Goal: Task Accomplishment & Management: Manage account settings

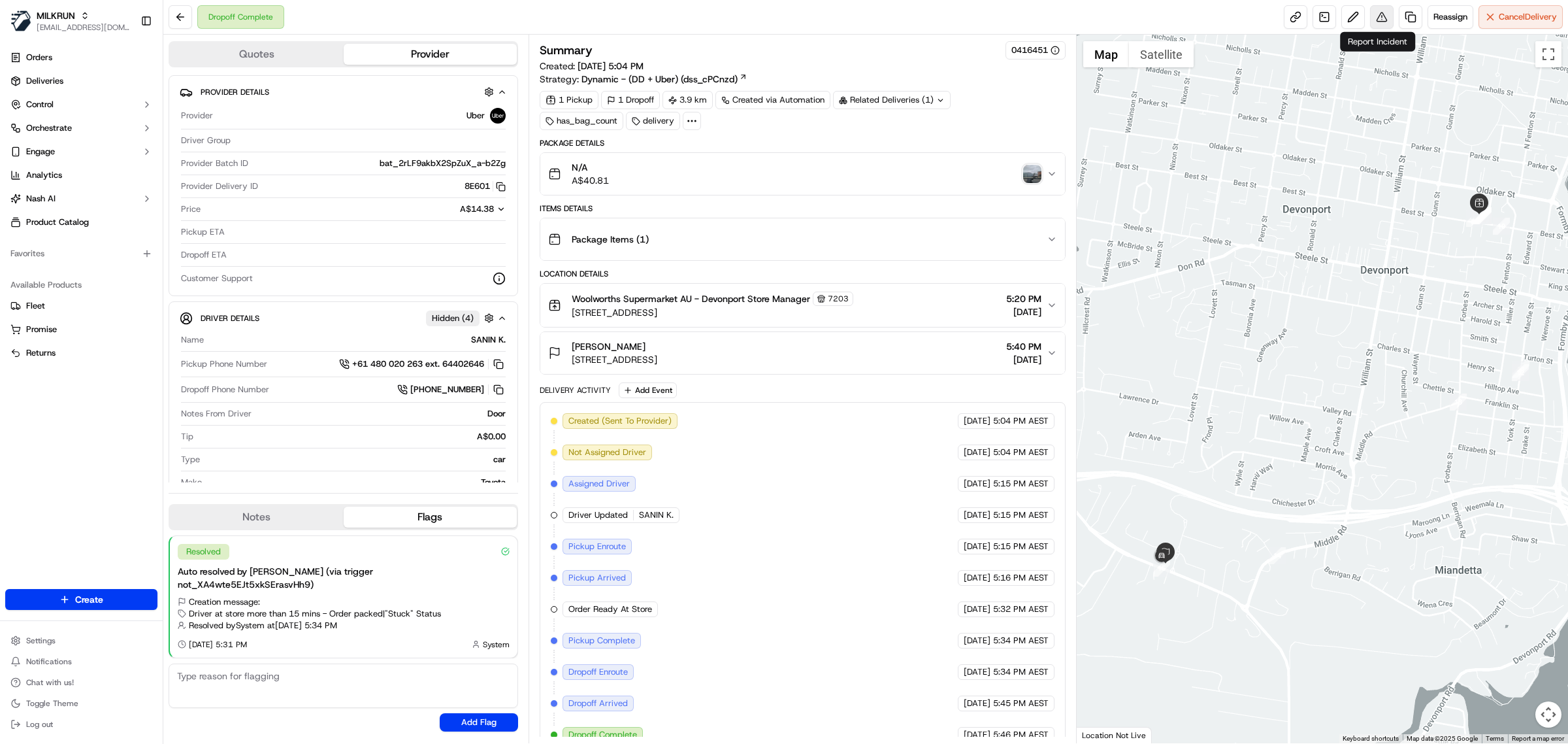
click at [1370, 20] on button at bounding box center [1381, 16] width 23 height 23
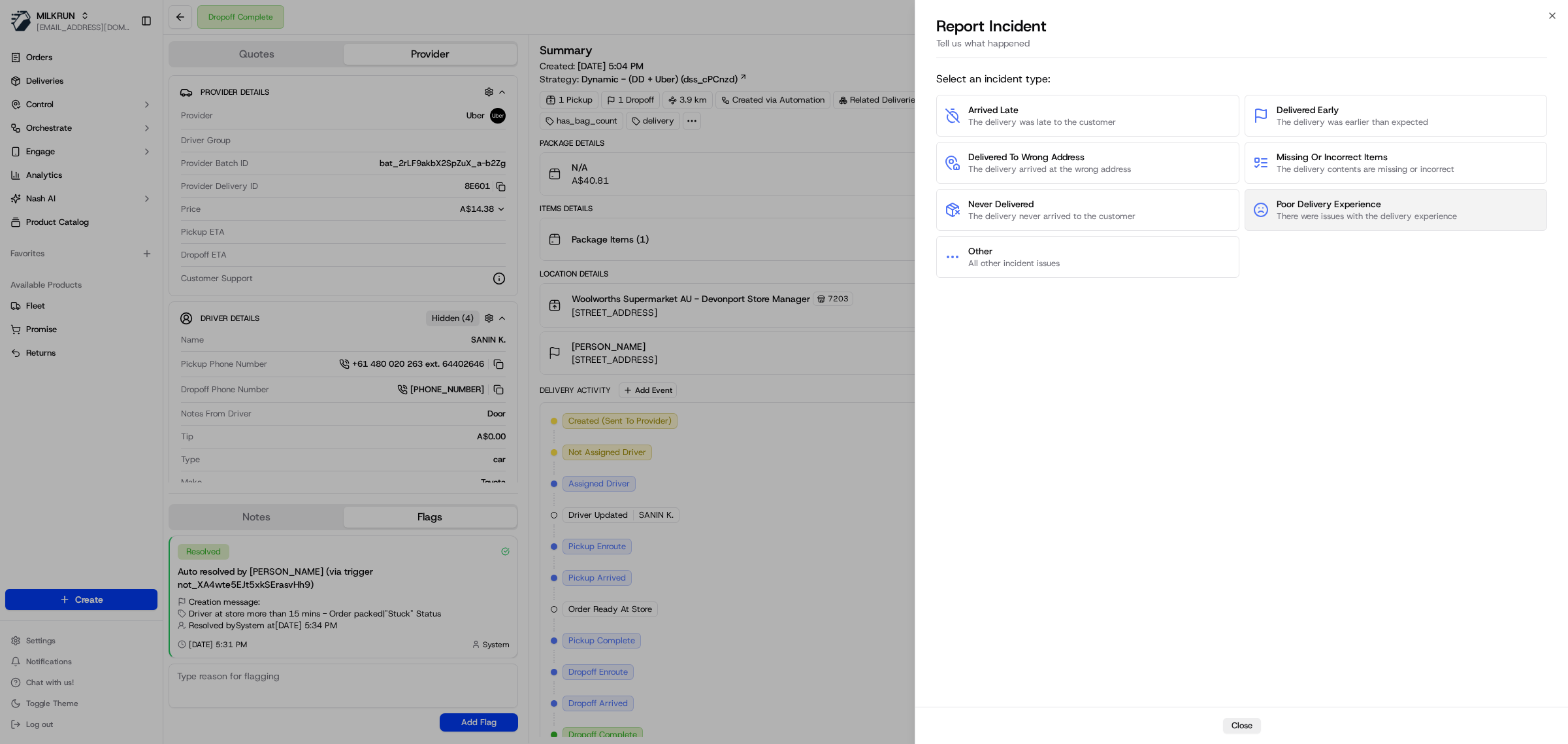
click at [1378, 197] on span "Poor Delivery Experience" at bounding box center [1367, 203] width 180 height 13
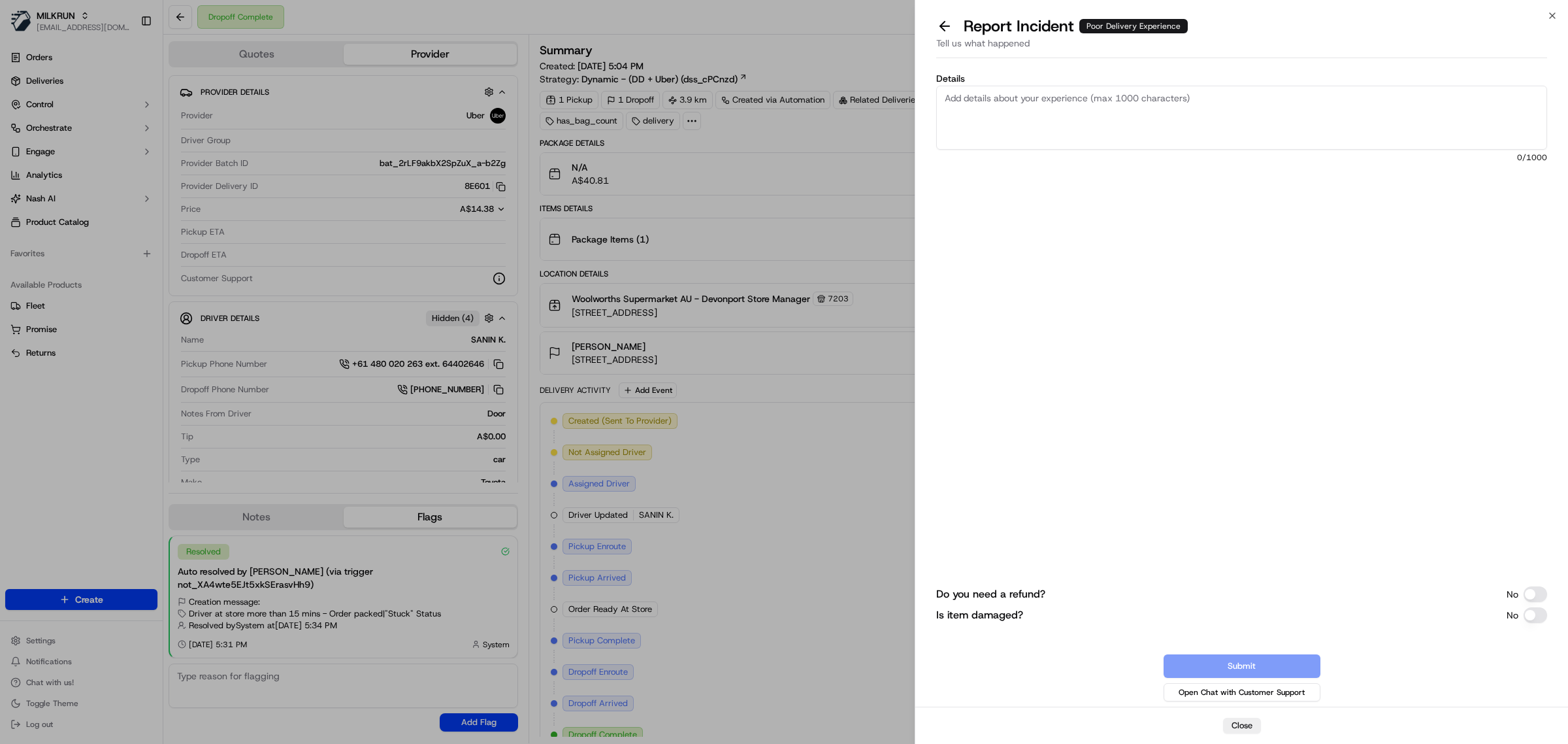
click at [1279, 154] on span "0 /1000" at bounding box center [1242, 157] width 611 height 11
drag, startPoint x: 1273, startPoint y: 151, endPoint x: 1266, endPoint y: 146, distance: 8.6
click at [1268, 149] on div "Details 0 /1000" at bounding box center [1242, 200] width 611 height 252
click at [1266, 146] on textarea "Details" at bounding box center [1242, 118] width 611 height 64
type textarea "Driver did not ring the doorbell, or follow delivery instructions"
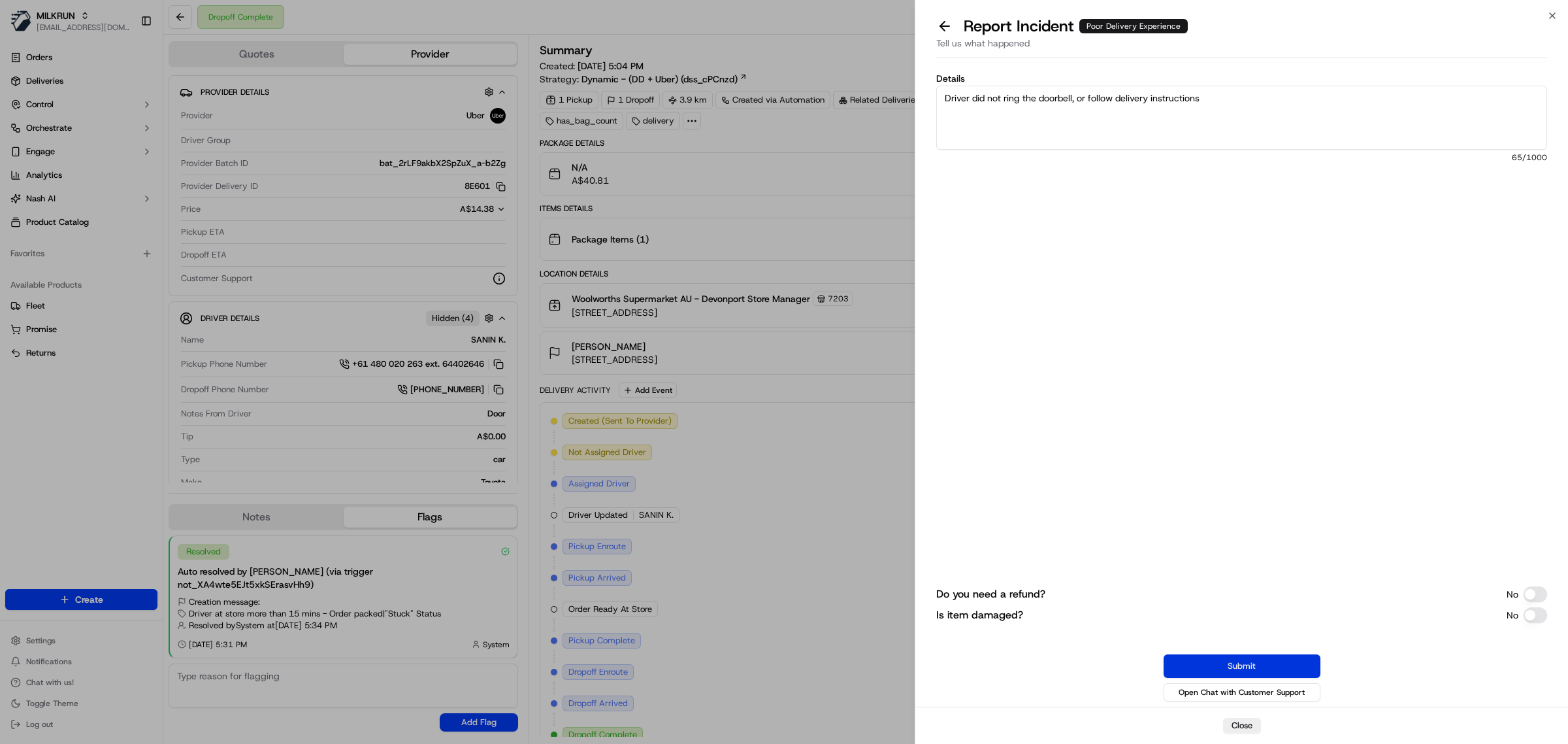
click at [1261, 664] on button "Submit" at bounding box center [1242, 666] width 157 height 23
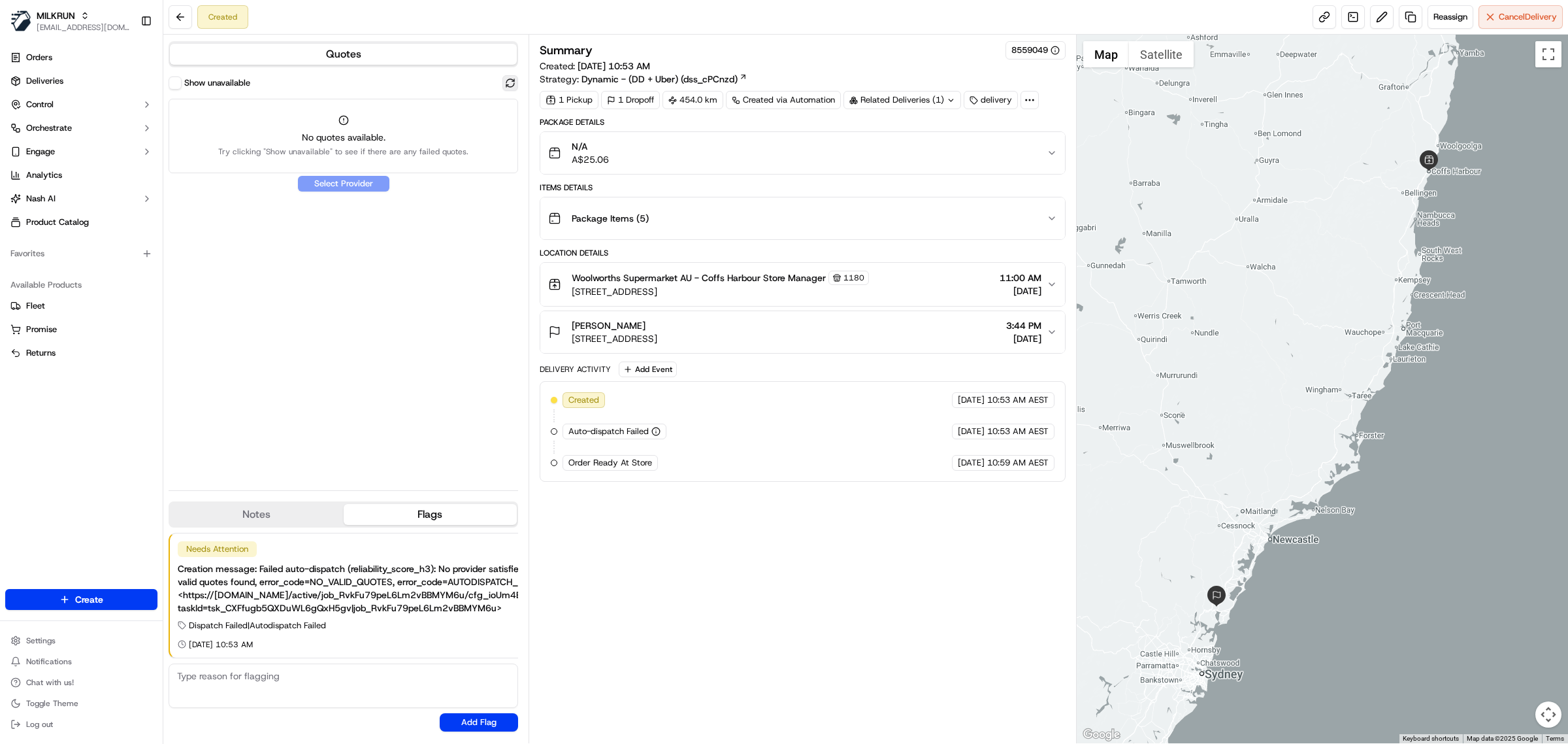
click at [513, 88] on button at bounding box center [510, 83] width 15 height 15
click at [513, 87] on button at bounding box center [510, 83] width 15 height 15
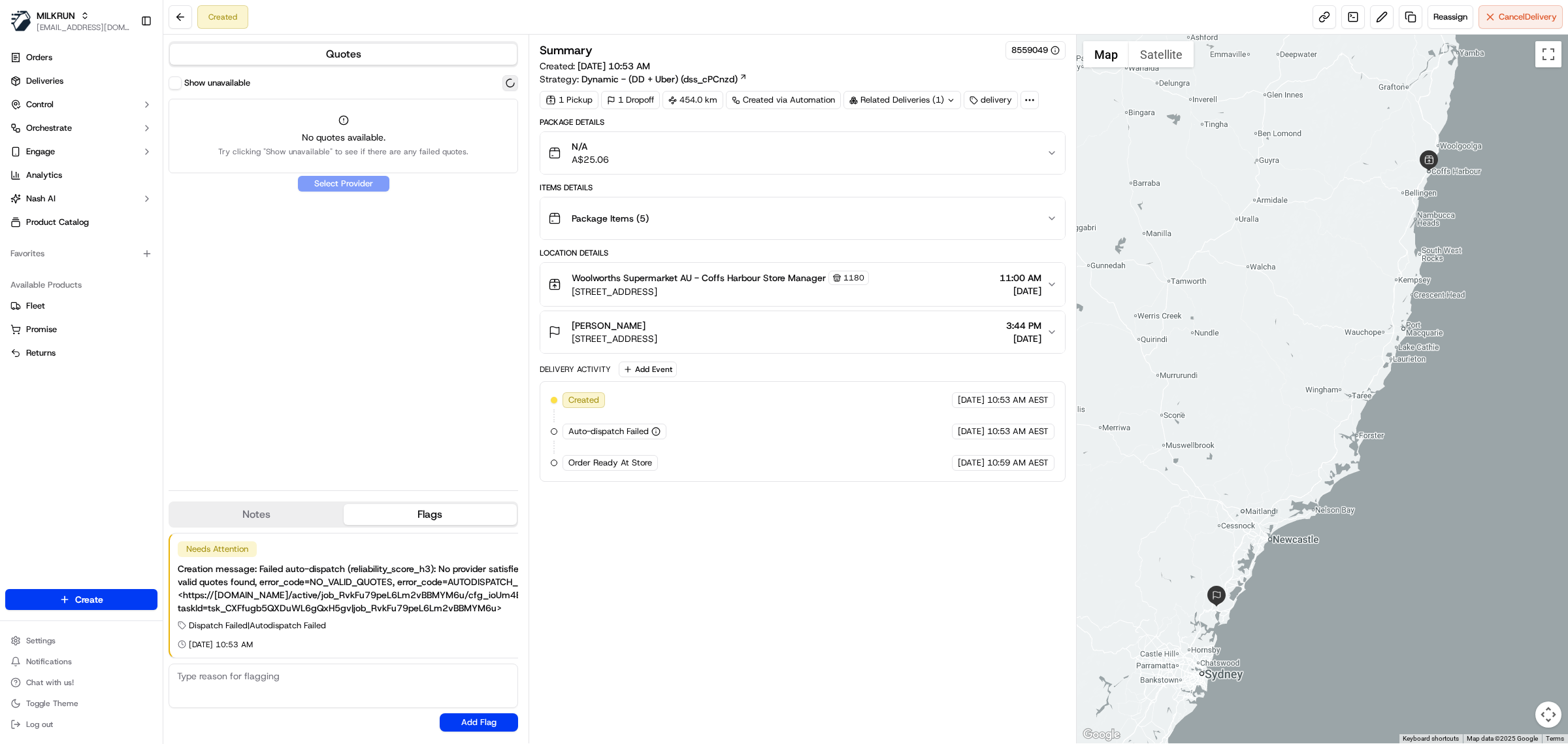
click at [513, 87] on button at bounding box center [510, 83] width 15 height 15
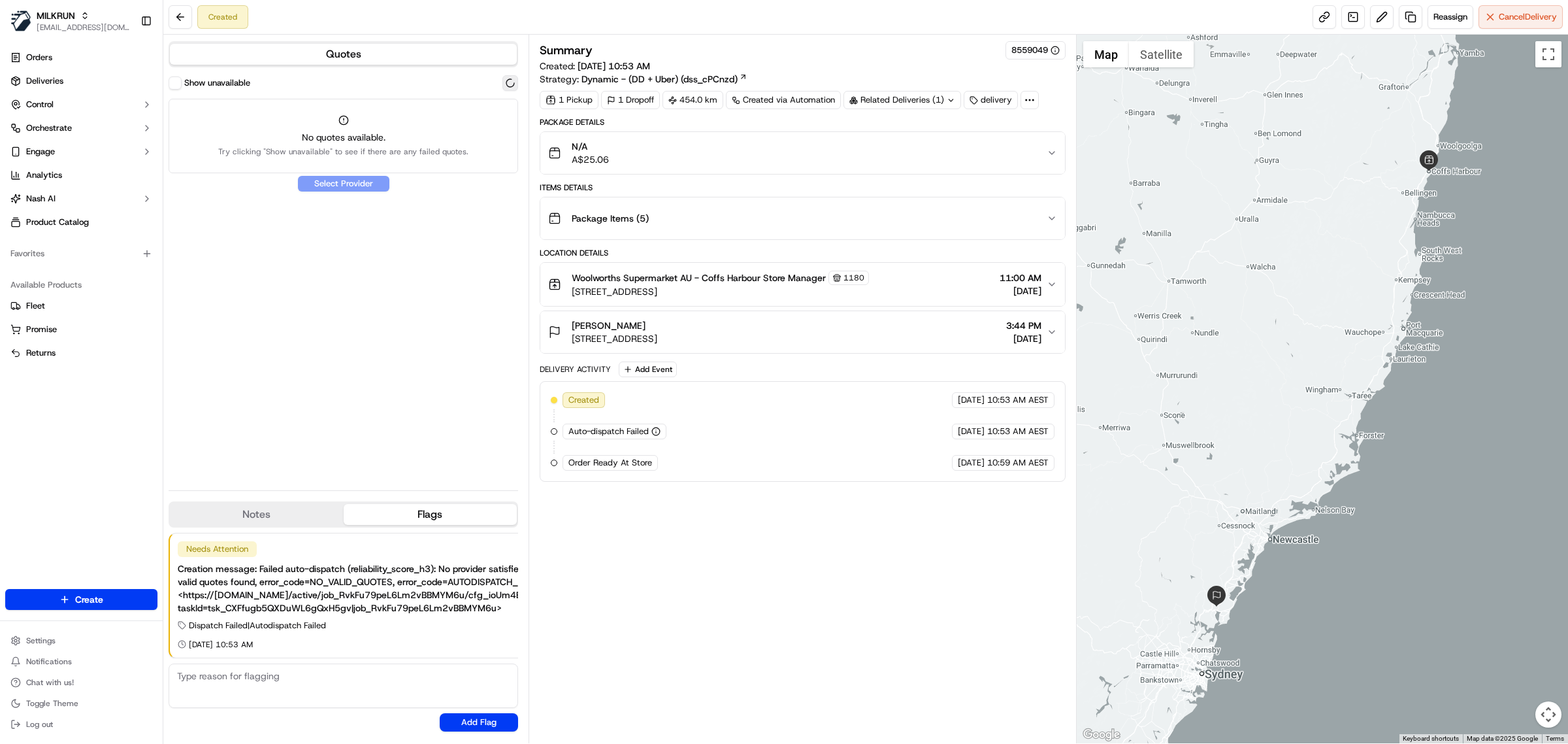
click at [513, 87] on button at bounding box center [510, 83] width 15 height 15
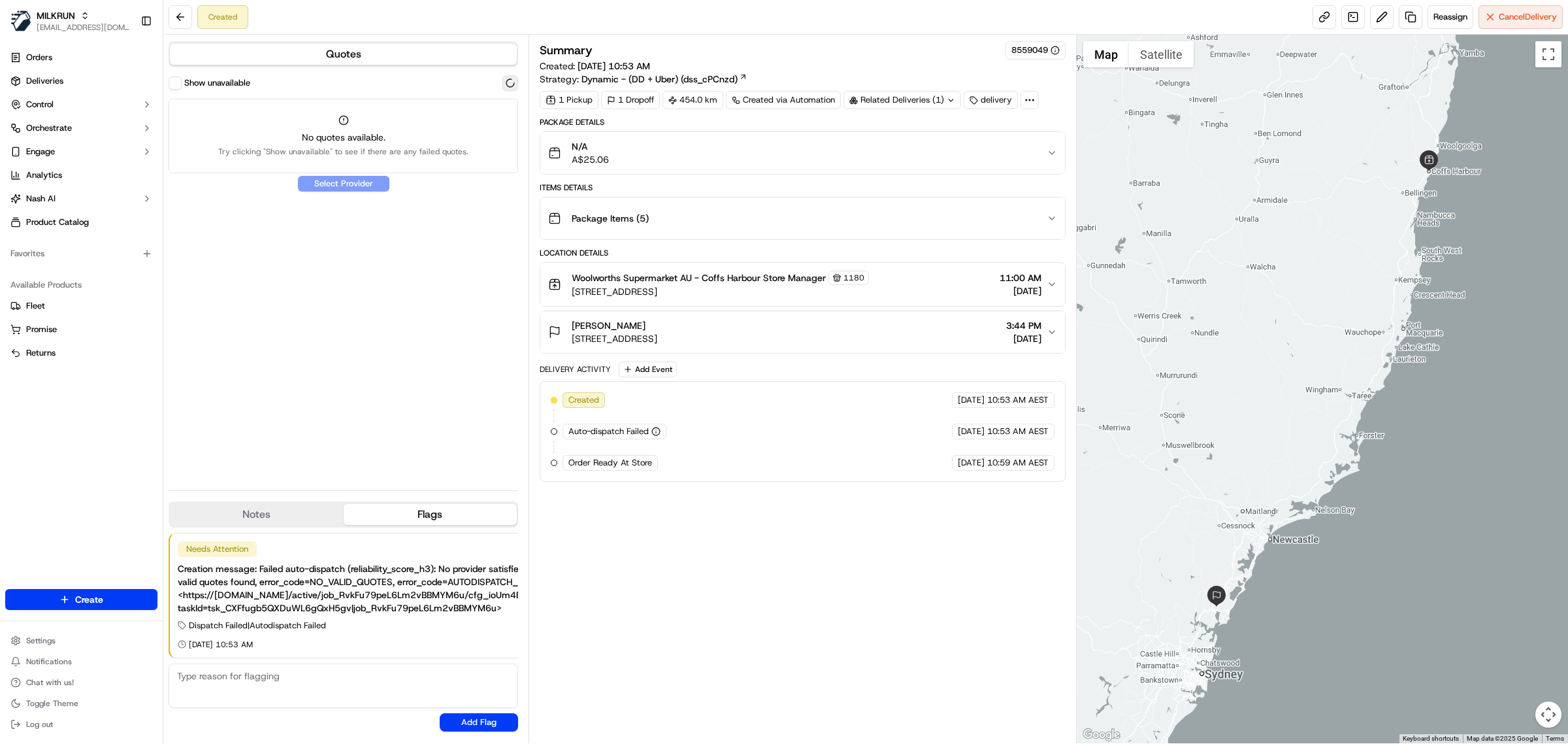
click at [513, 87] on button at bounding box center [510, 83] width 15 height 15
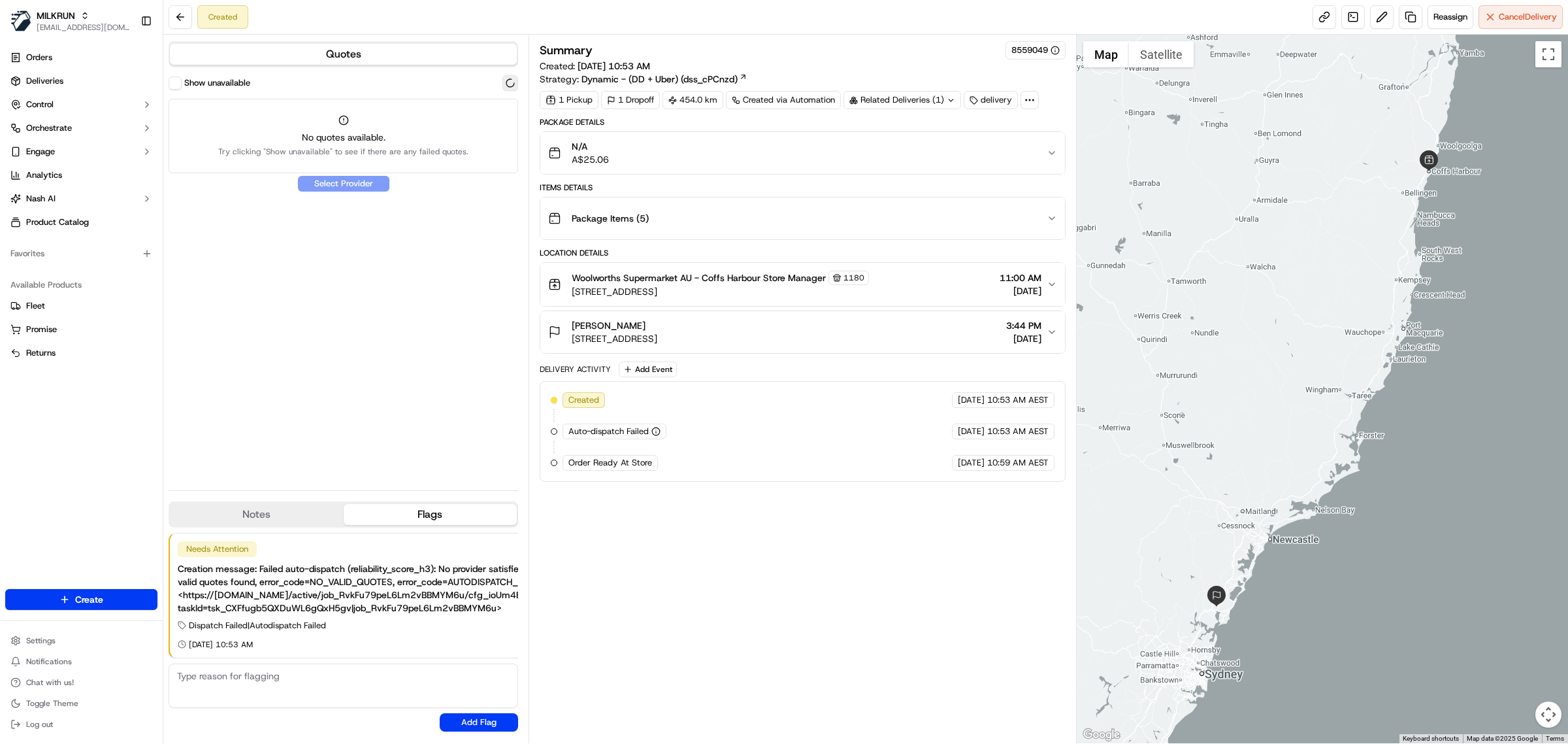
click at [513, 87] on button at bounding box center [510, 83] width 15 height 15
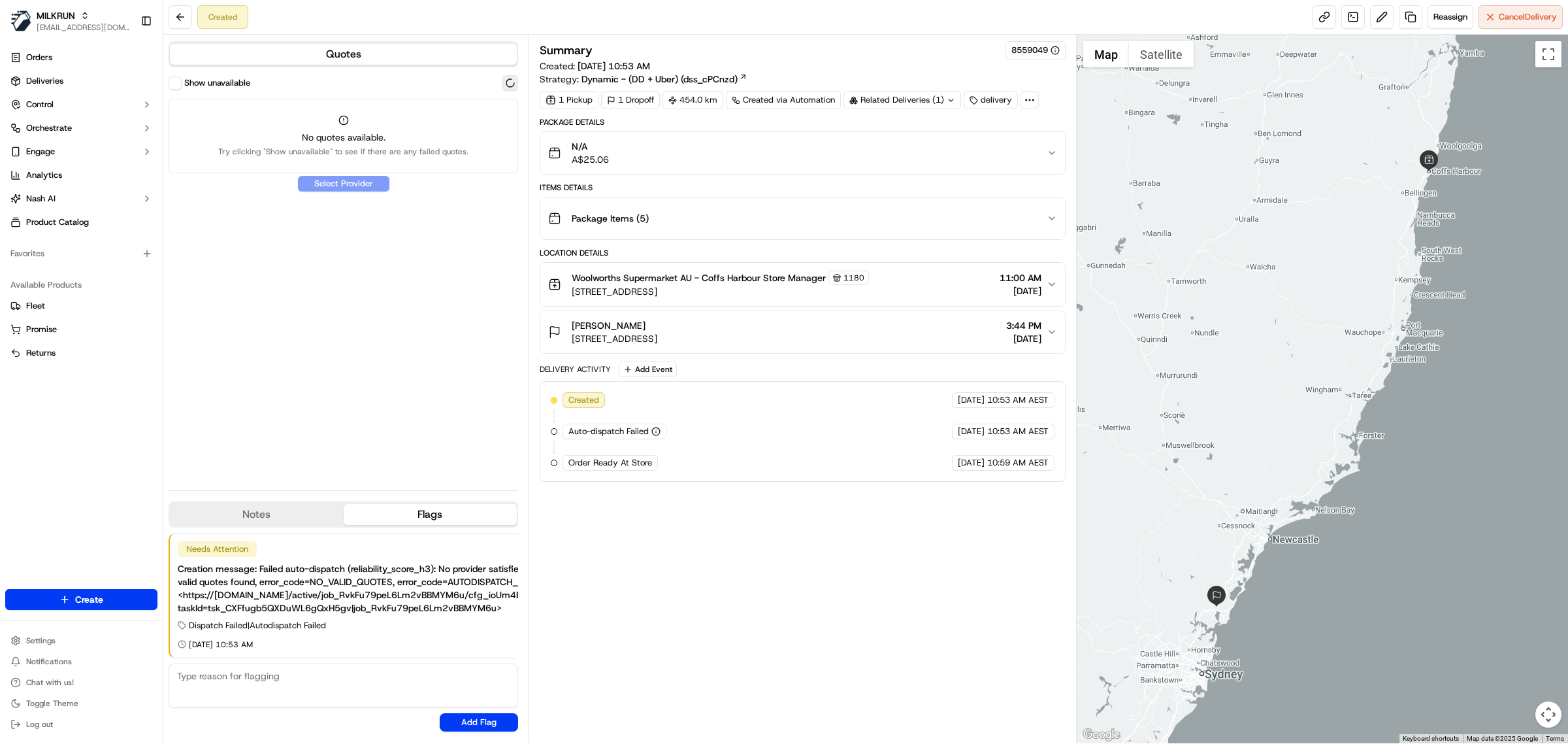
click at [513, 87] on button at bounding box center [510, 83] width 15 height 15
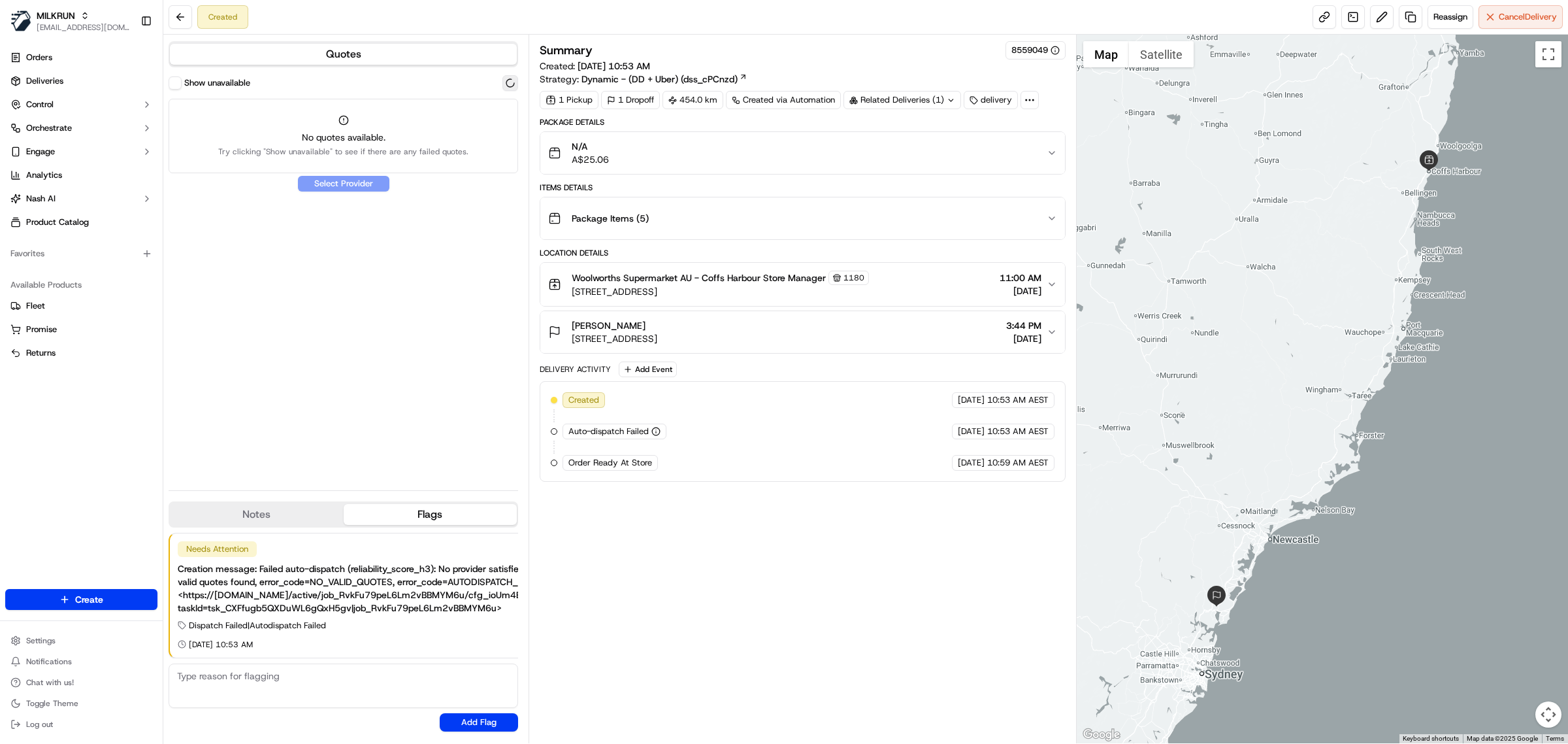
click at [513, 87] on button at bounding box center [510, 83] width 15 height 15
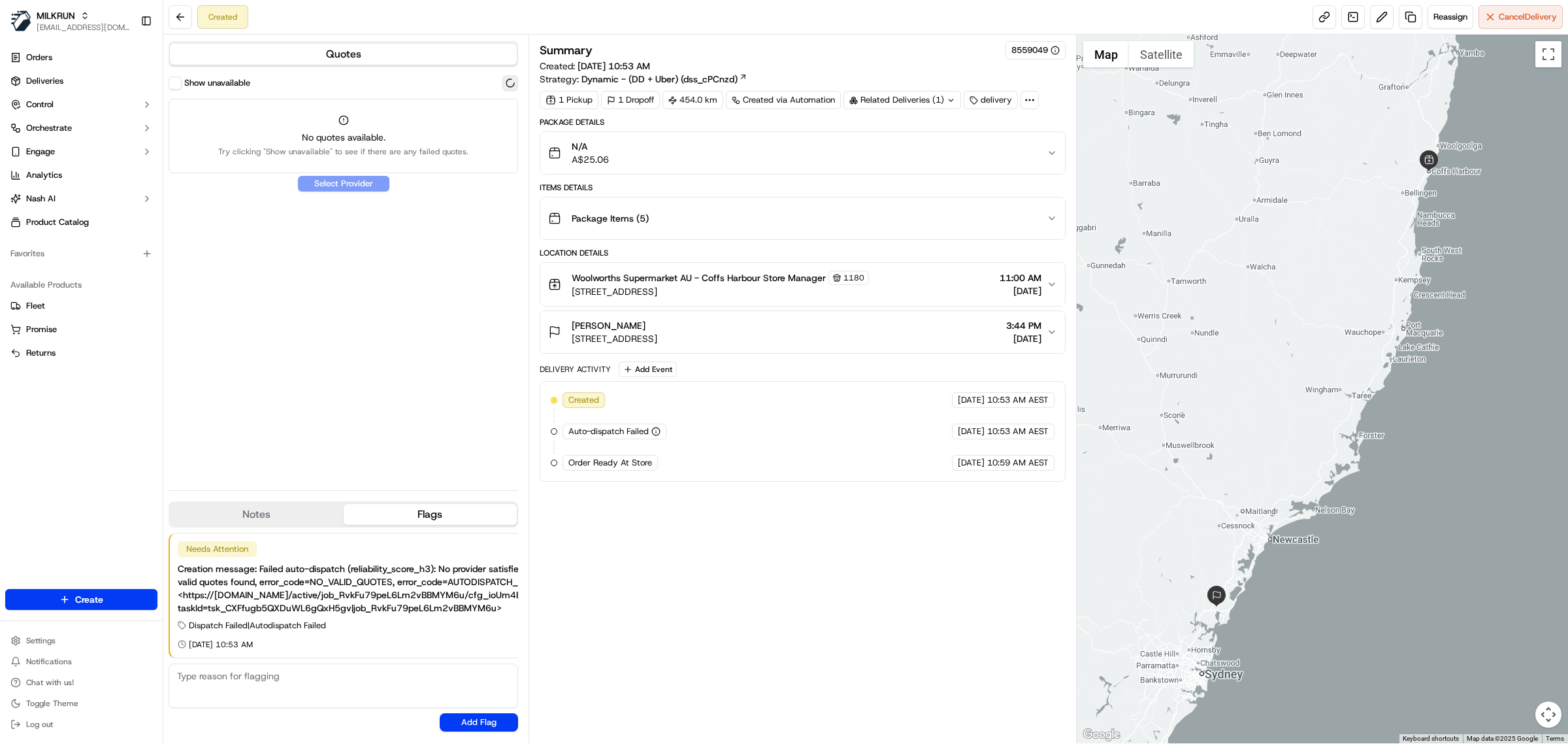
click at [513, 87] on button at bounding box center [510, 83] width 15 height 15
drag, startPoint x: 736, startPoint y: 331, endPoint x: 743, endPoint y: 307, distance: 25.0
click at [657, 331] on div "Harry smith" at bounding box center [615, 325] width 86 height 13
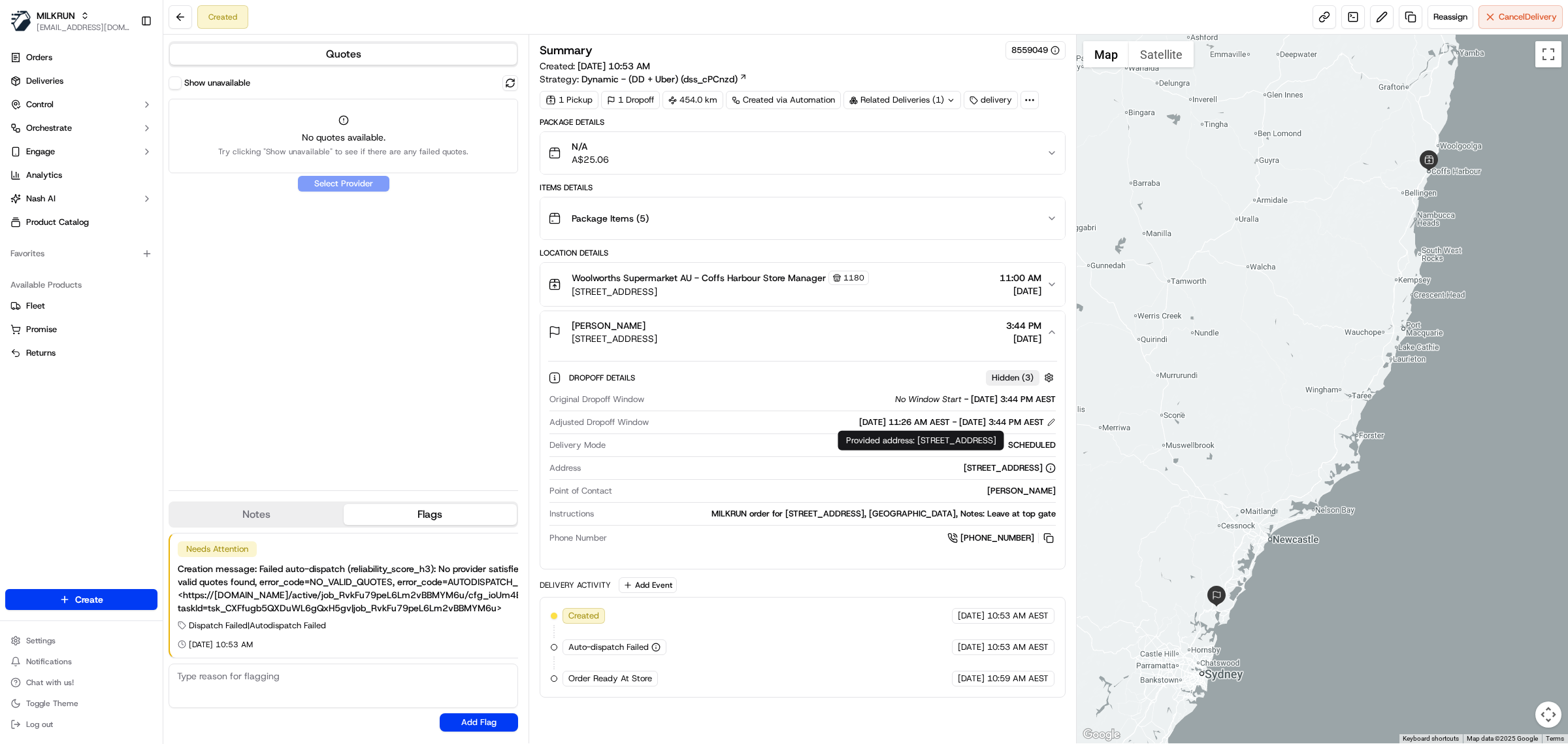
drag, startPoint x: 845, startPoint y: 465, endPoint x: 1043, endPoint y: 472, distance: 198.1
click at [1043, 472] on div "6 Nepean Cl, Coffs Harbour, NSW 2450, AU" at bounding box center [821, 468] width 470 height 12
copy div "6 Nepean Cl, Coffs Harbour, NSW 2450, AU"
click at [1455, 17] on span "Reassign" at bounding box center [1450, 17] width 34 height 12
click at [1498, 18] on span "Cancel Delivery" at bounding box center [1527, 17] width 58 height 12
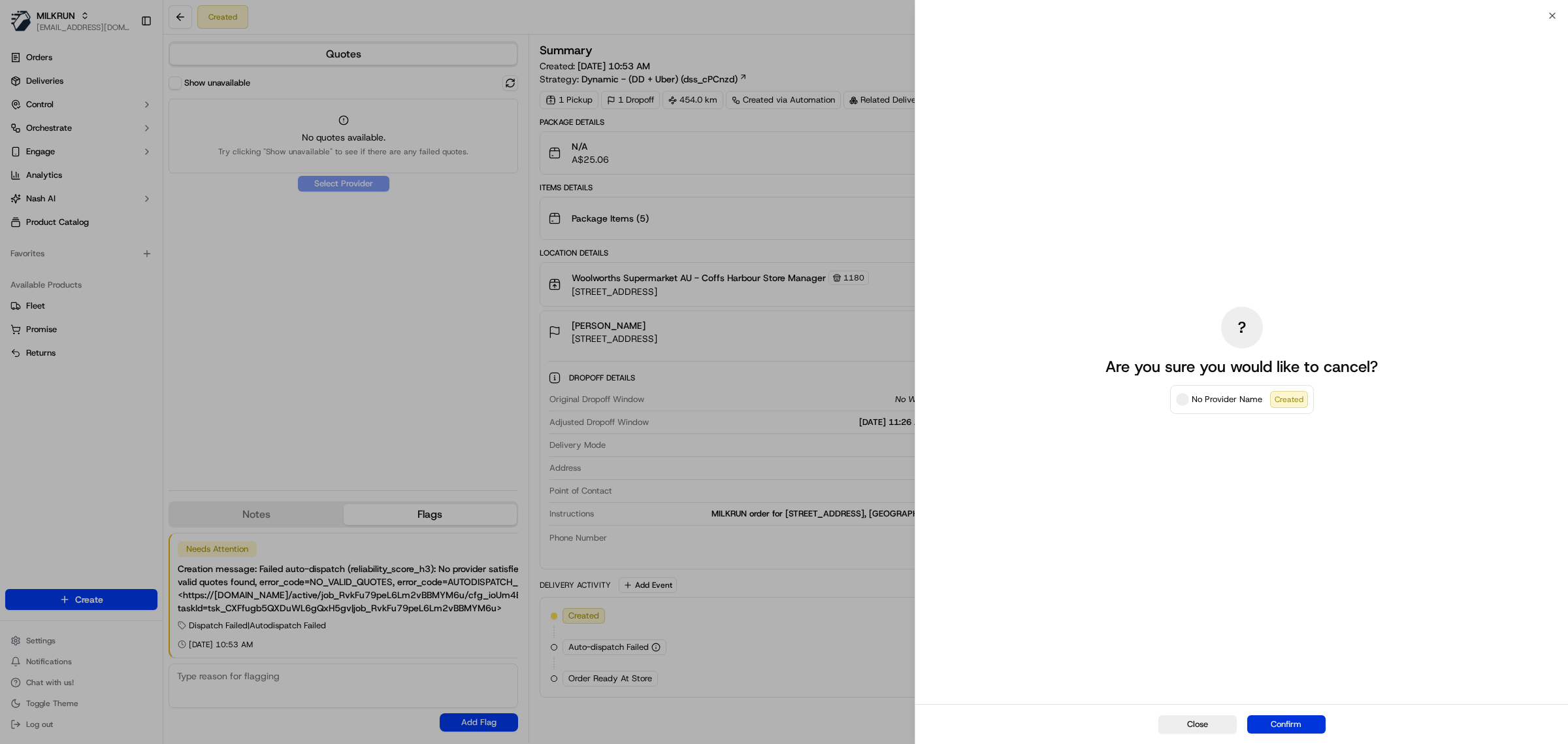
click at [1280, 724] on button "Confirm" at bounding box center [1286, 724] width 78 height 18
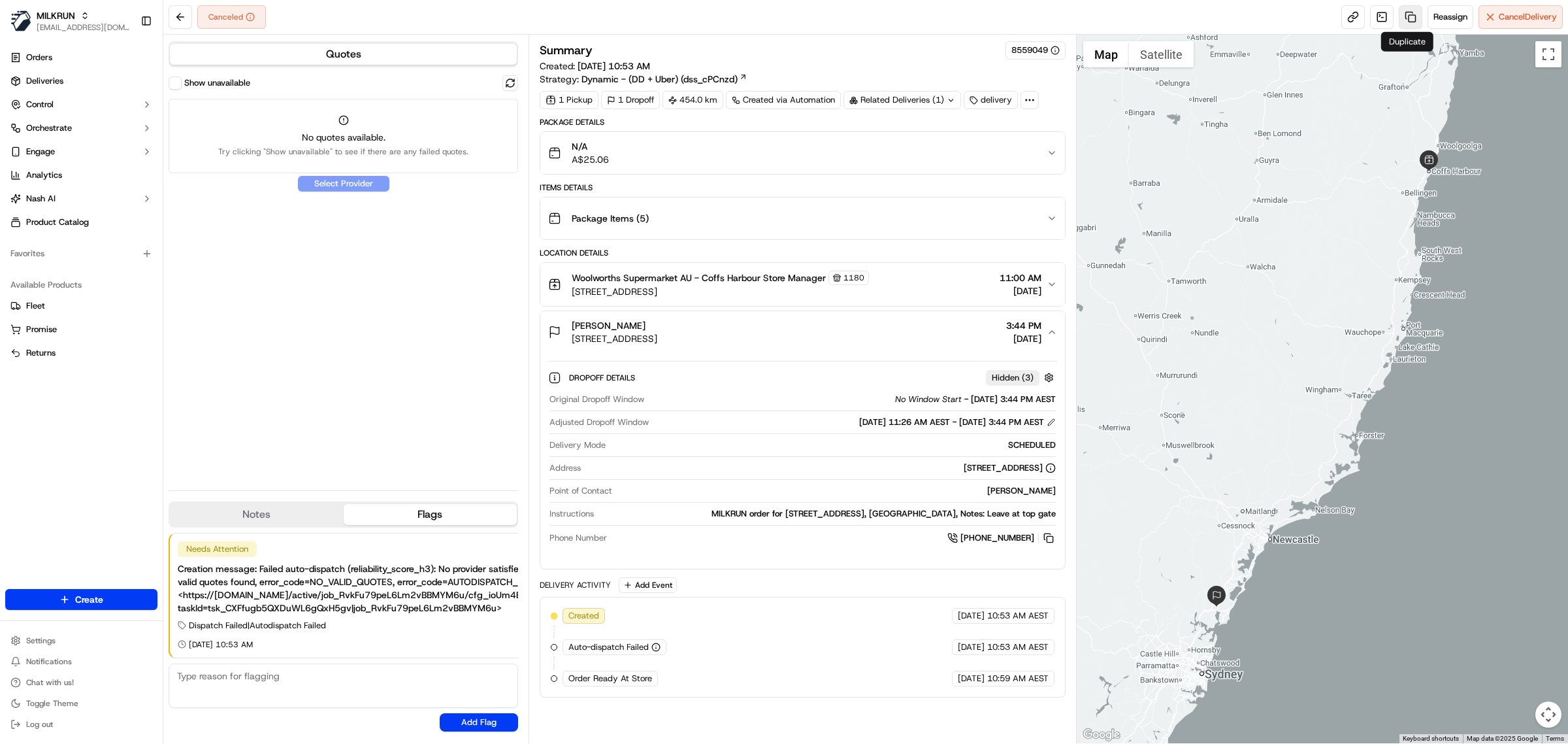
click at [1405, 14] on link at bounding box center [1410, 16] width 23 height 23
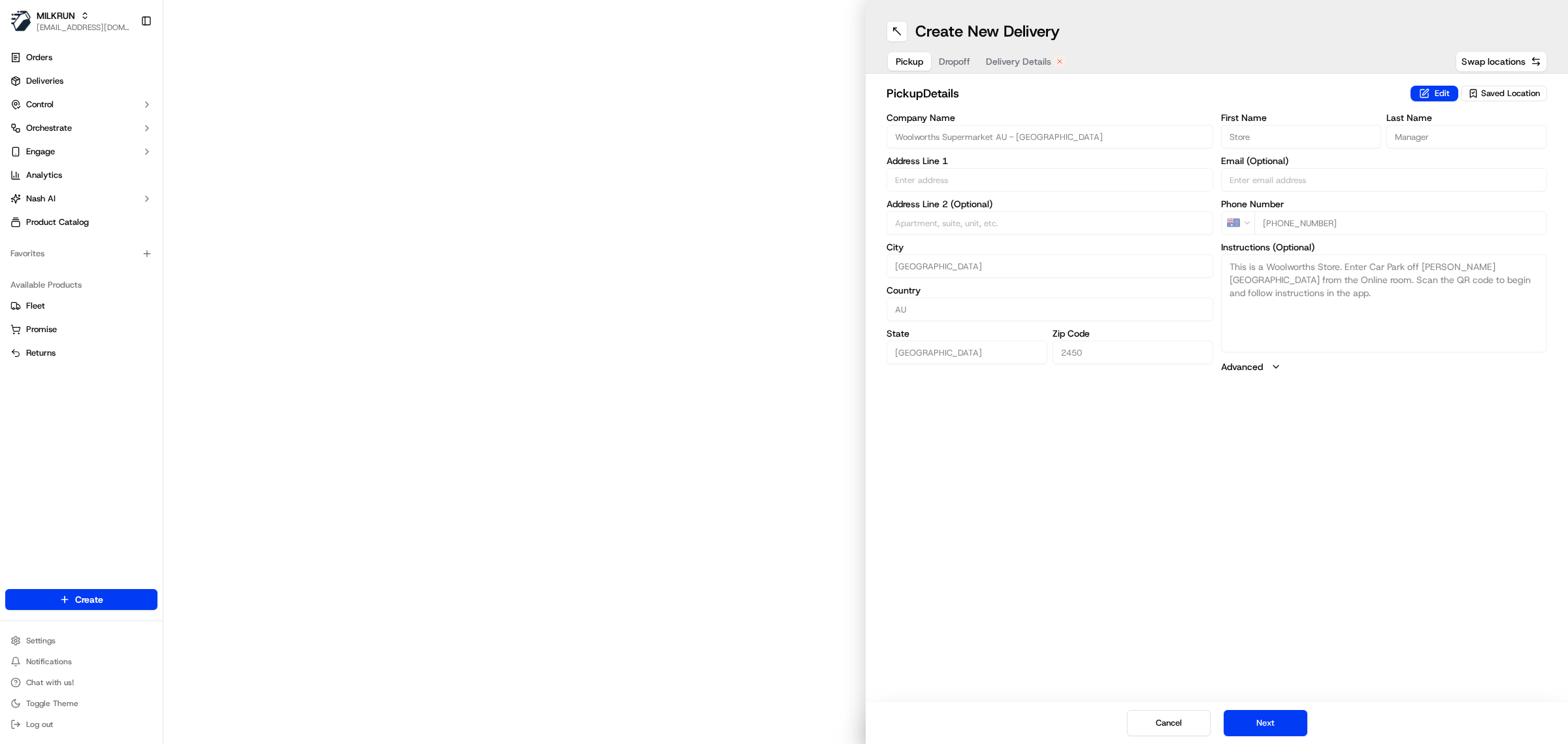
type input "7 Park Ave"
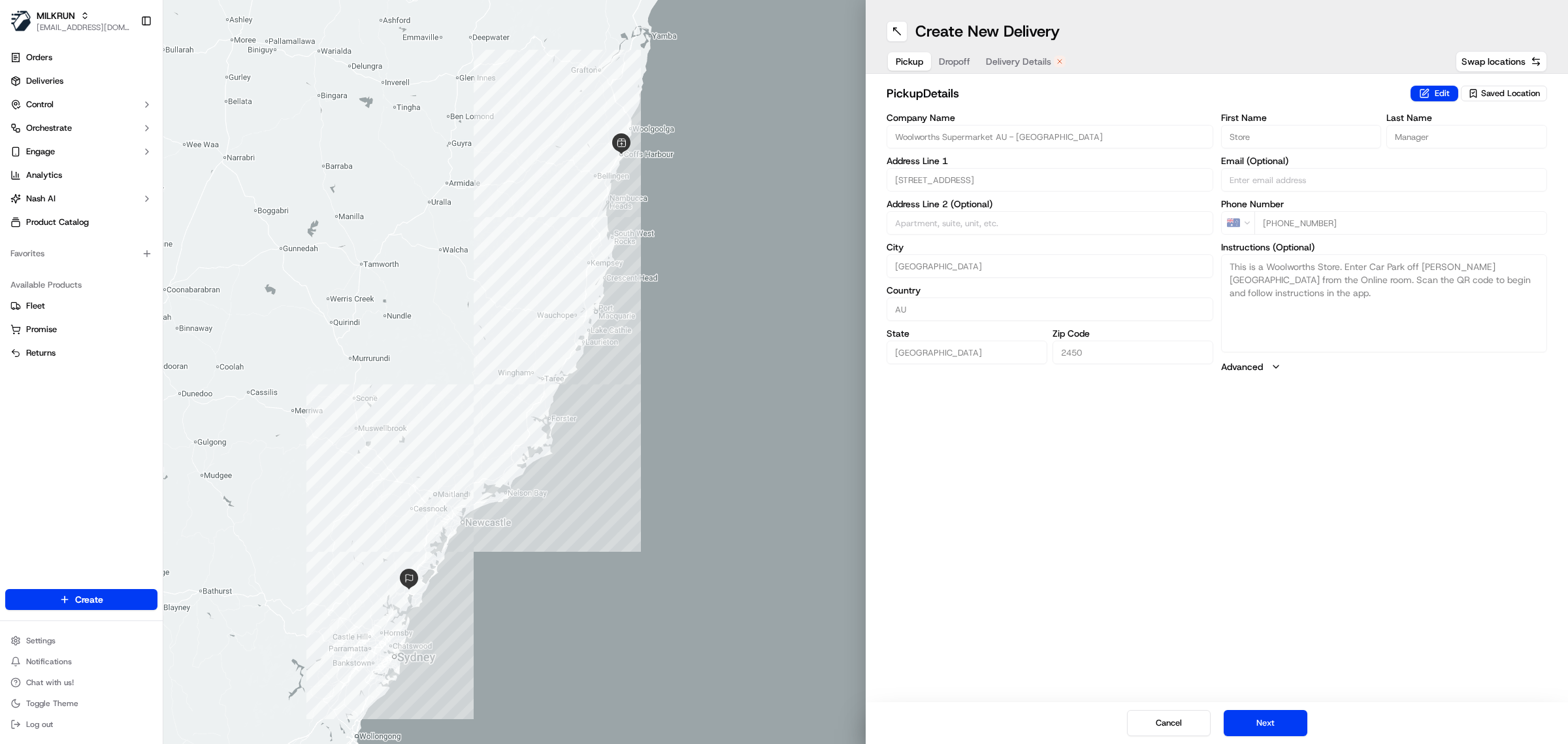
click at [957, 63] on span "Dropoff" at bounding box center [954, 61] width 32 height 13
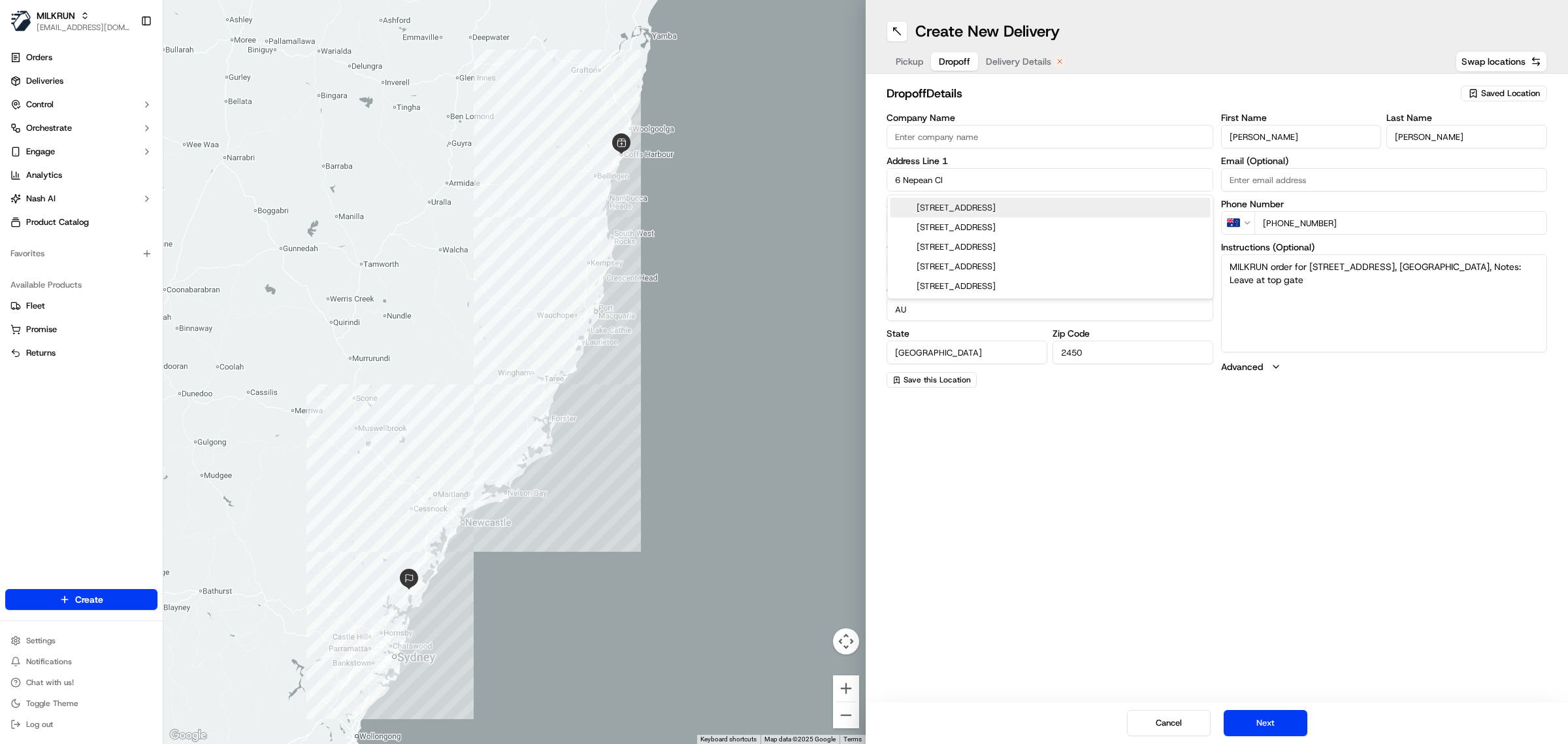
drag, startPoint x: 1004, startPoint y: 175, endPoint x: 833, endPoint y: 175, distance: 171.0
click at [833, 175] on div "← Move left → Move right ↑ Move up ↓ Move down + Zoom in - Zoom out Home Jump l…" at bounding box center [865, 372] width 1405 height 744
paste input ", Coffs Harbour, NSW 2450, AU"
click at [1069, 206] on div "6 Nepean Cl, Coffs Harbour NSW 2450, Australia" at bounding box center [1050, 208] width 320 height 20
type input "6 Nepean Cl, Coffs Harbour NSW 2450, Australia"
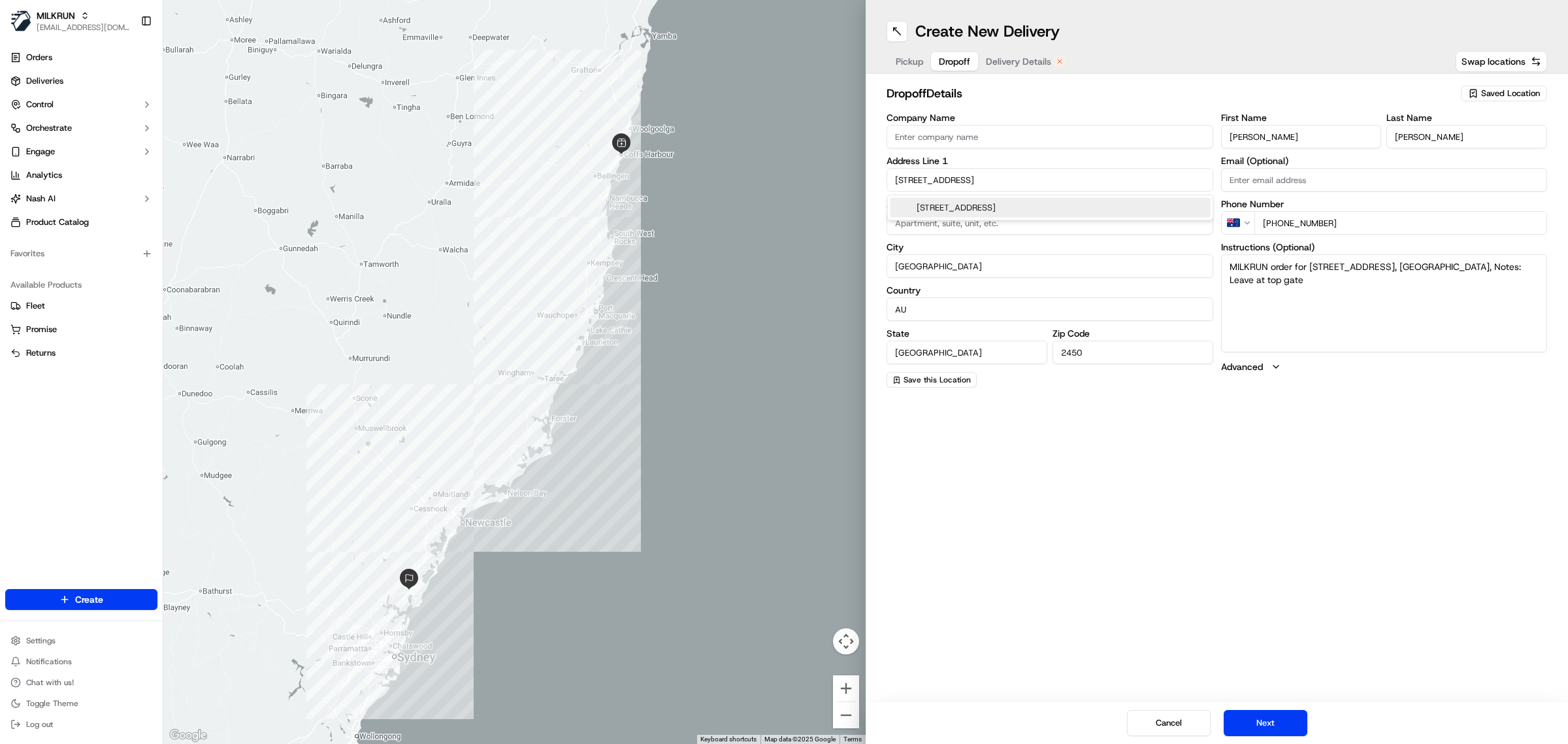
type input "Australia"
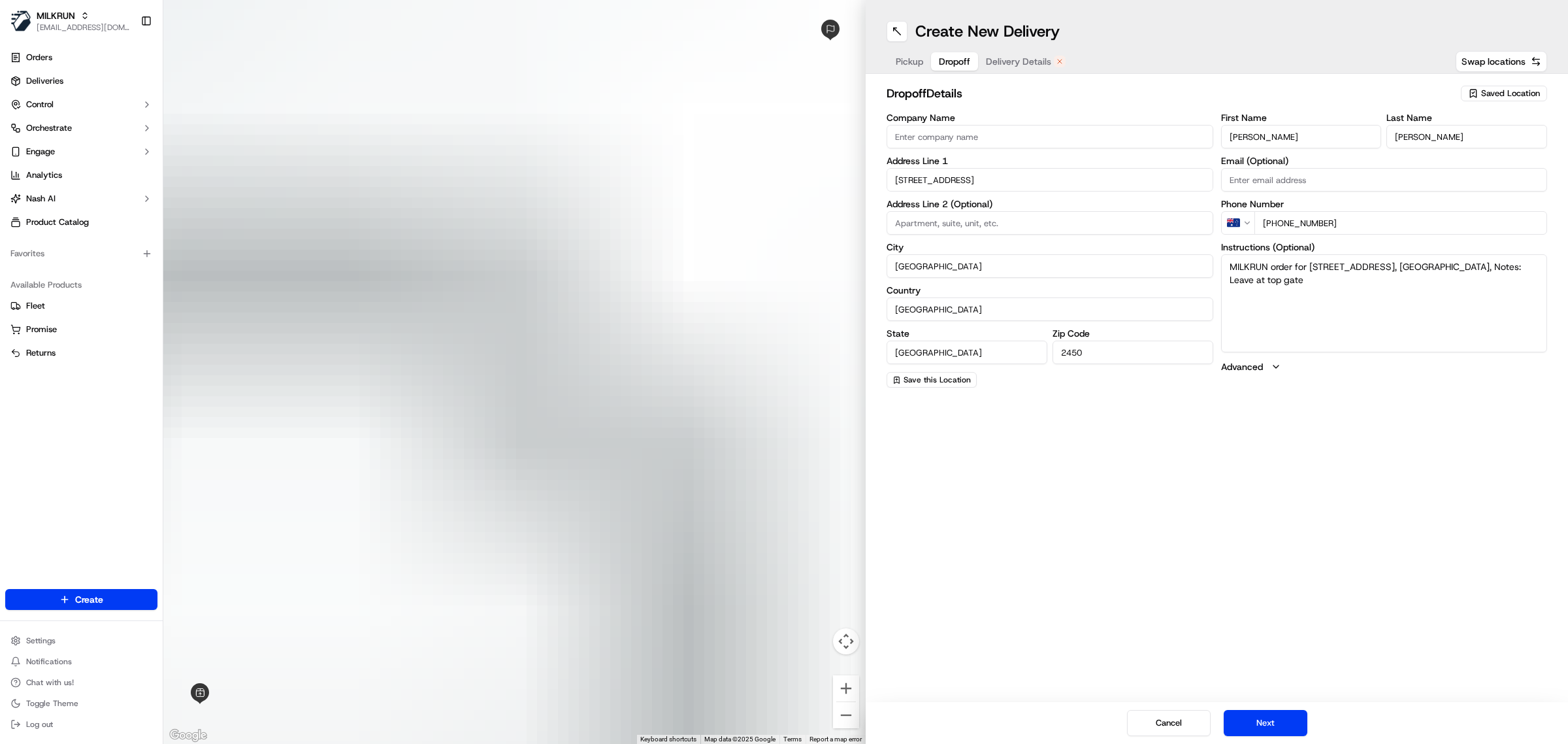
type input "6 Nepean Close"
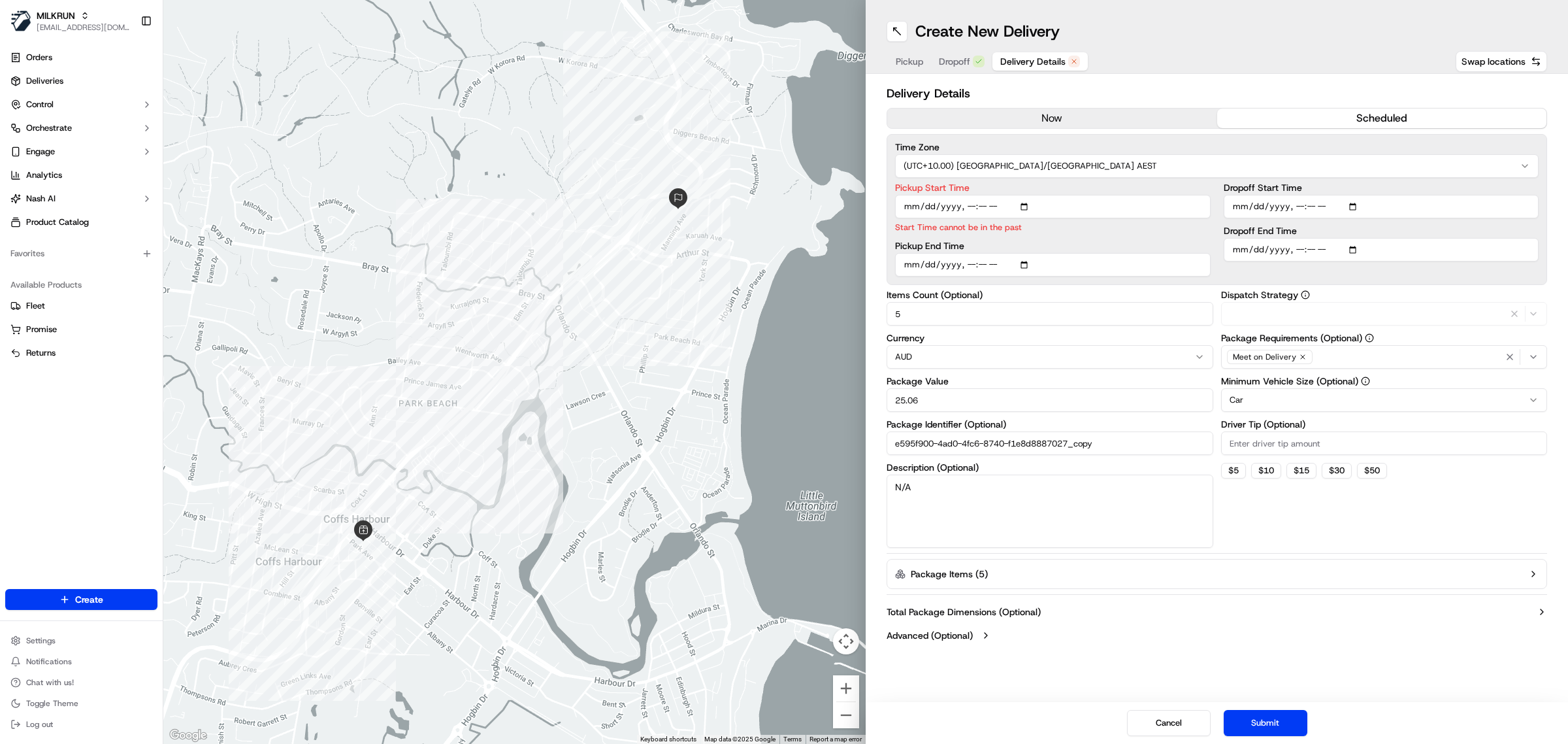
click at [1012, 67] on span "Delivery Details" at bounding box center [1033, 61] width 65 height 13
click at [1007, 121] on button "now" at bounding box center [1052, 118] width 330 height 20
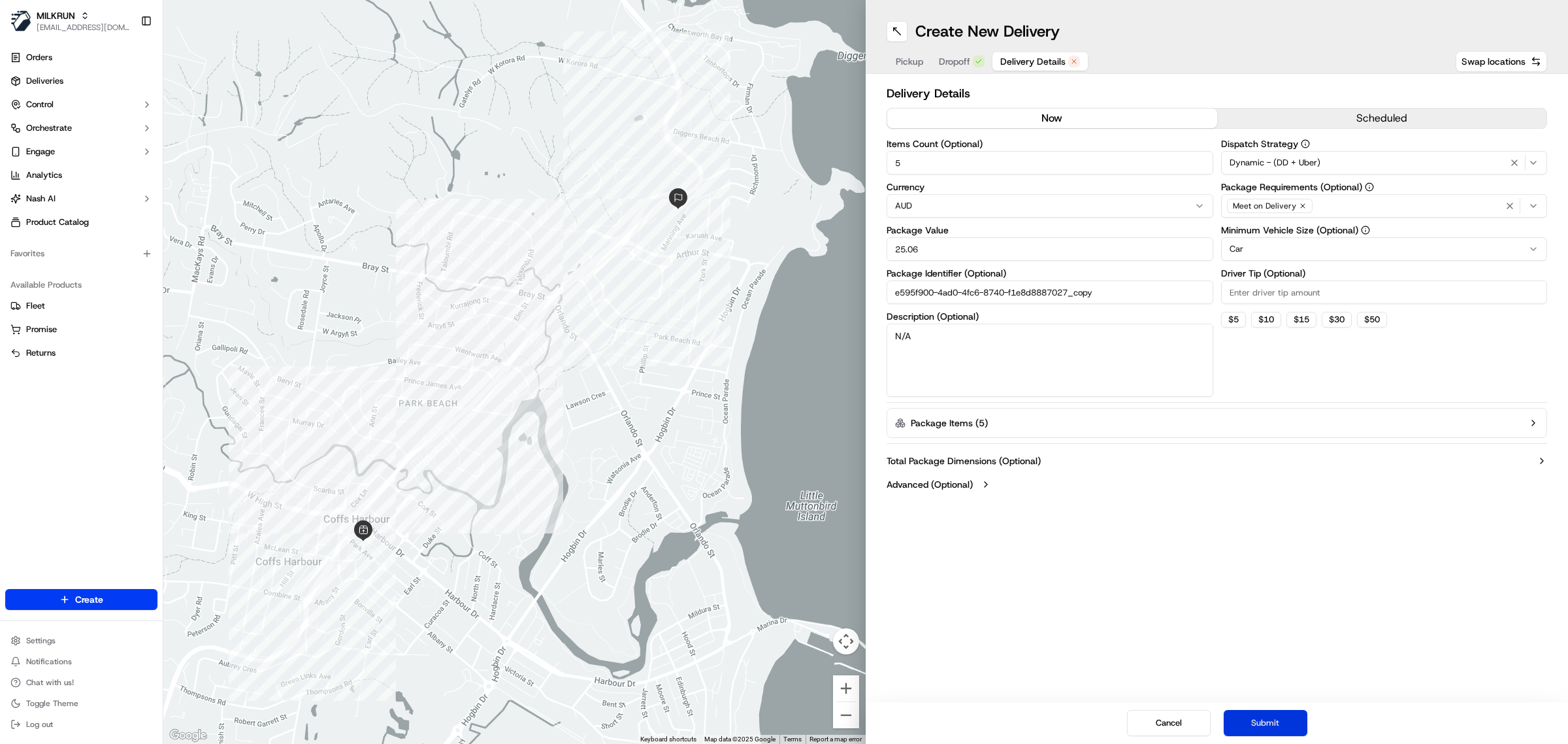
click at [1253, 726] on button "Submit" at bounding box center [1265, 723] width 84 height 26
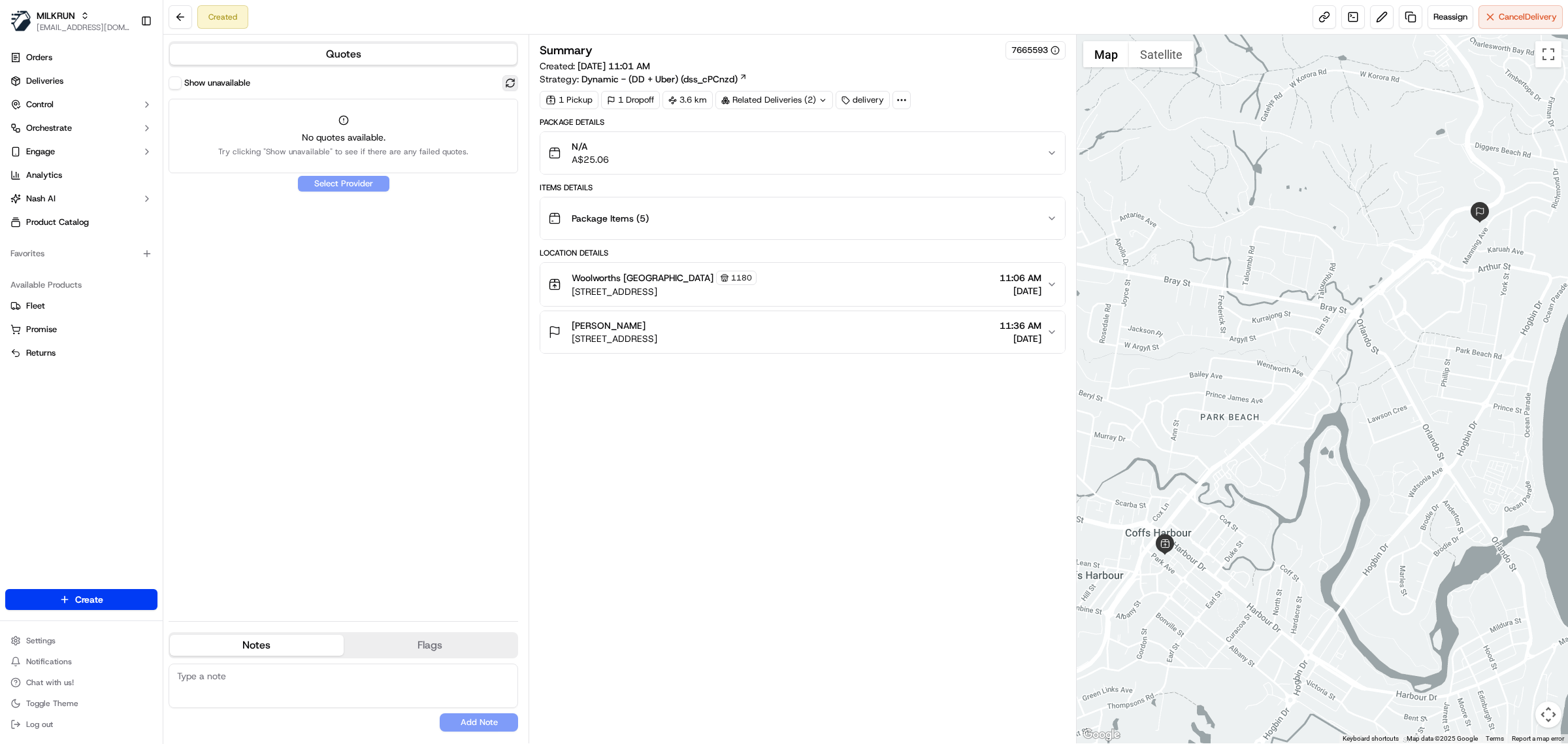
click at [509, 89] on button at bounding box center [510, 83] width 15 height 15
click at [509, 83] on button at bounding box center [510, 83] width 15 height 15
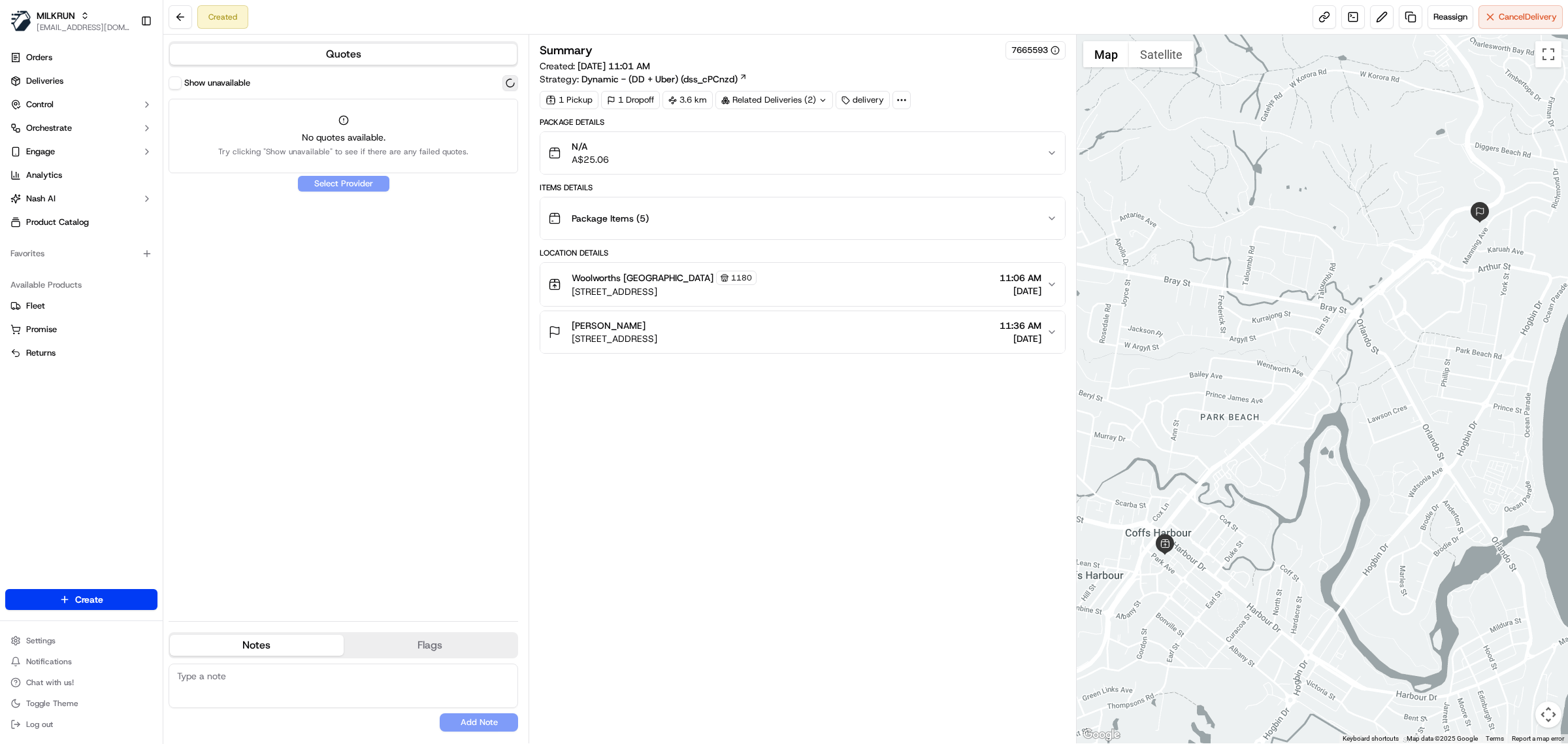
click at [509, 83] on button at bounding box center [510, 83] width 15 height 15
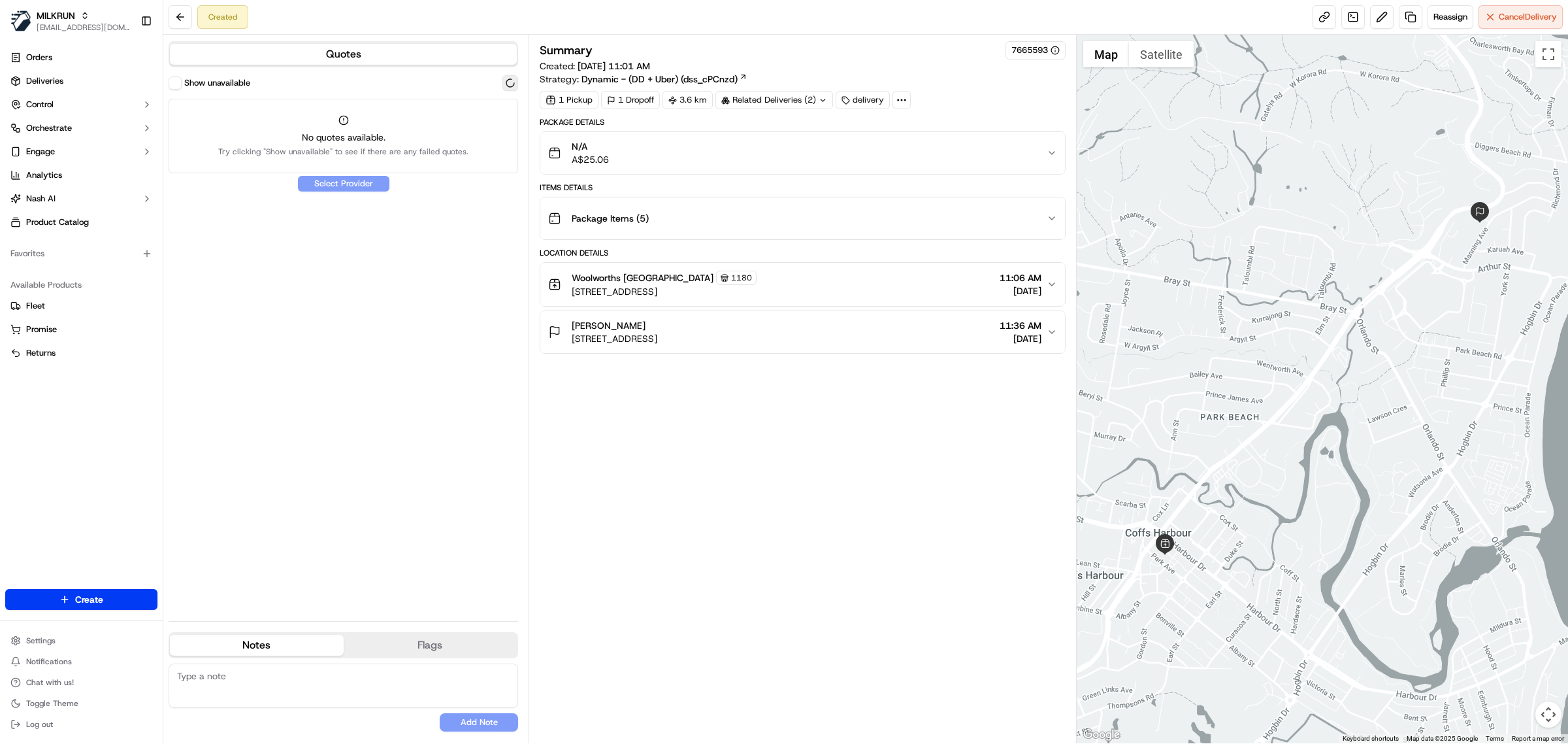
click at [509, 83] on button at bounding box center [510, 83] width 15 height 15
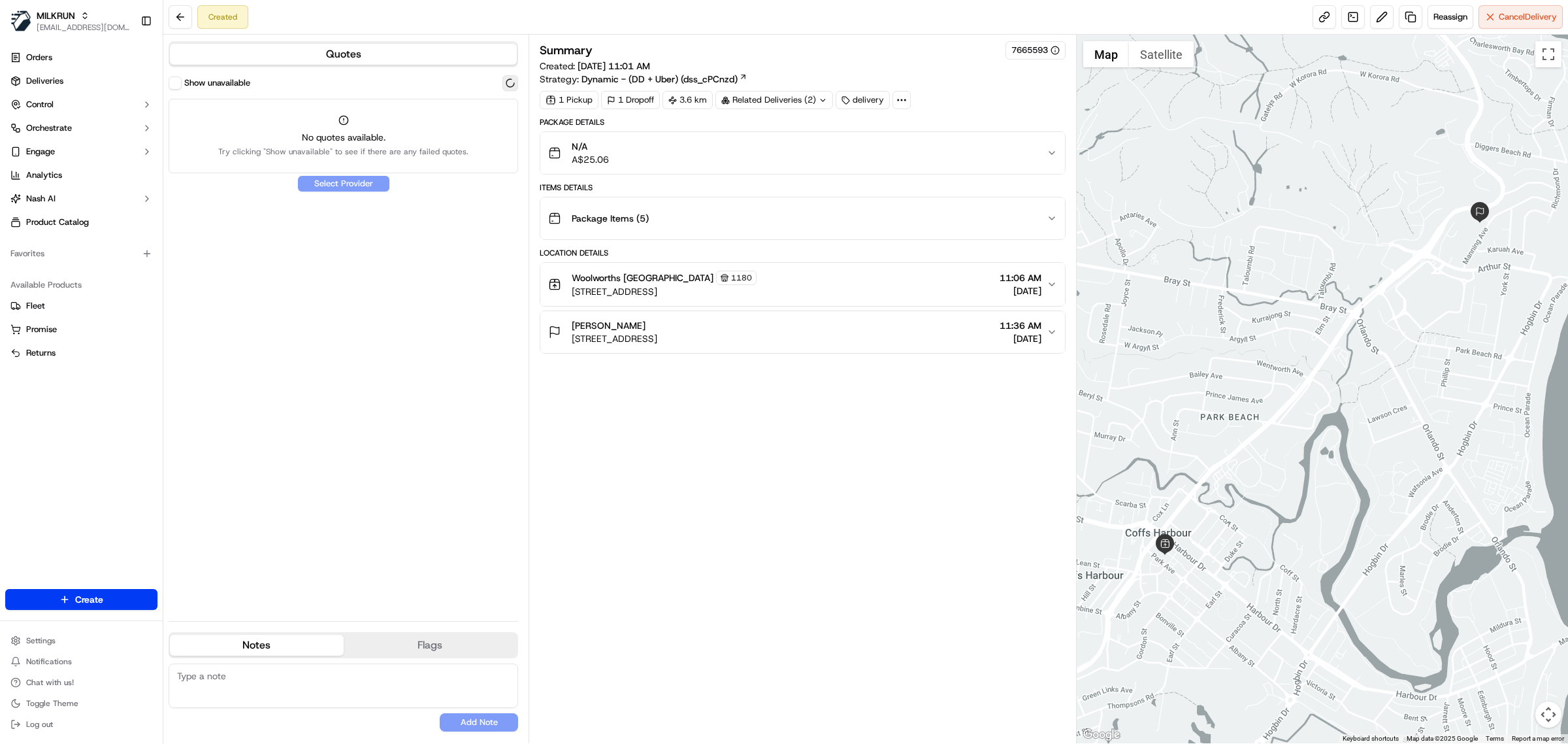
click at [509, 83] on button at bounding box center [510, 83] width 15 height 15
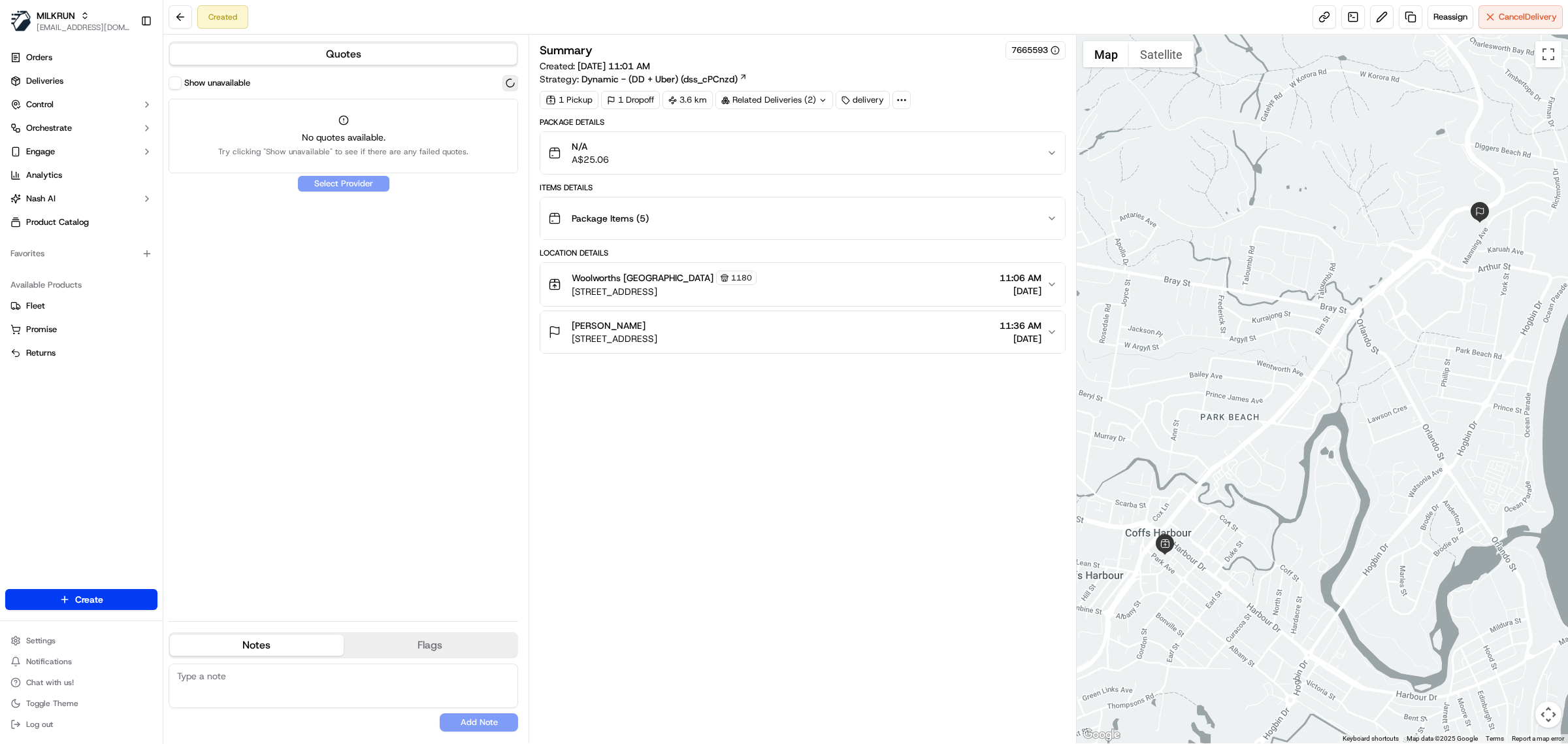
click at [509, 83] on button at bounding box center [510, 83] width 15 height 15
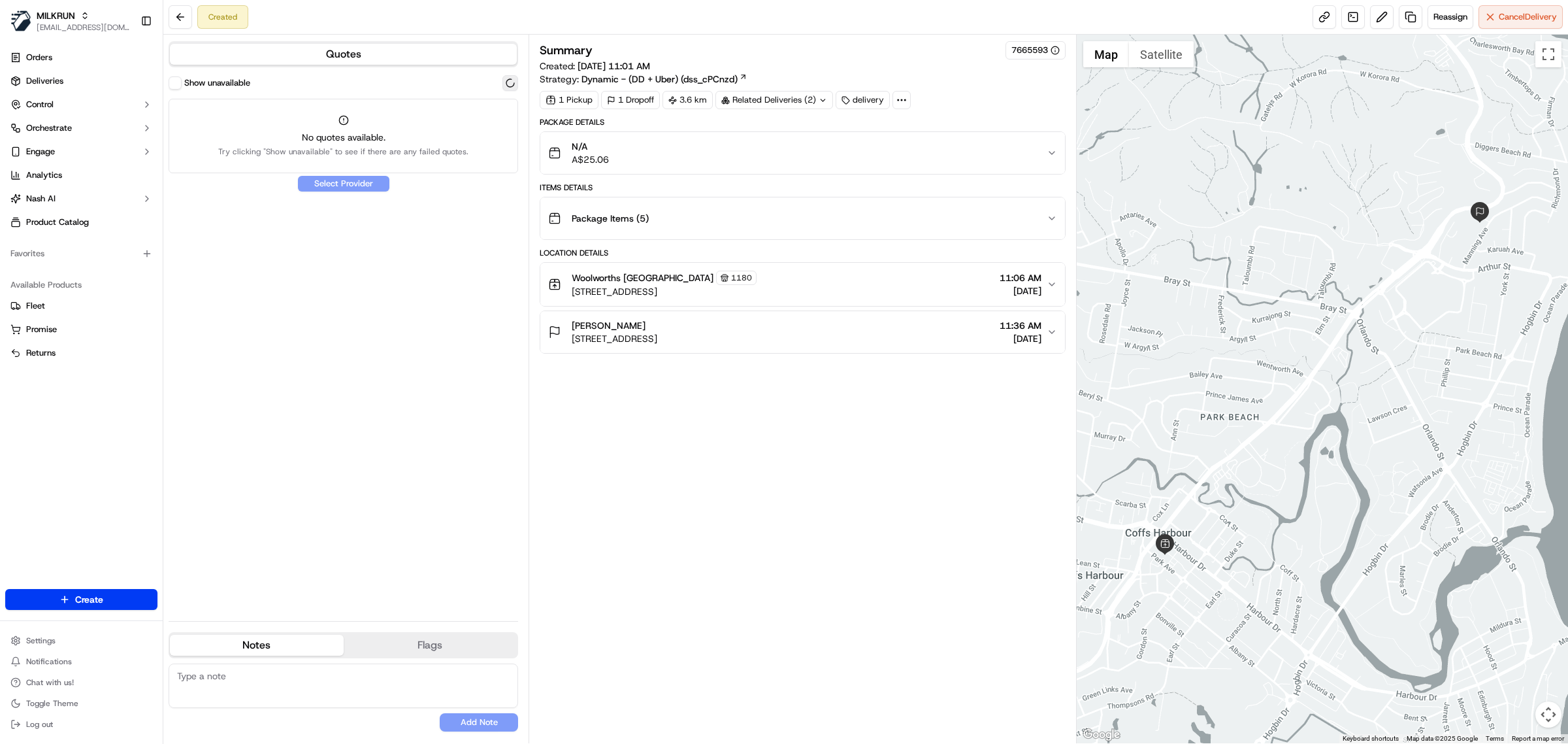
click at [509, 83] on button at bounding box center [510, 83] width 15 height 15
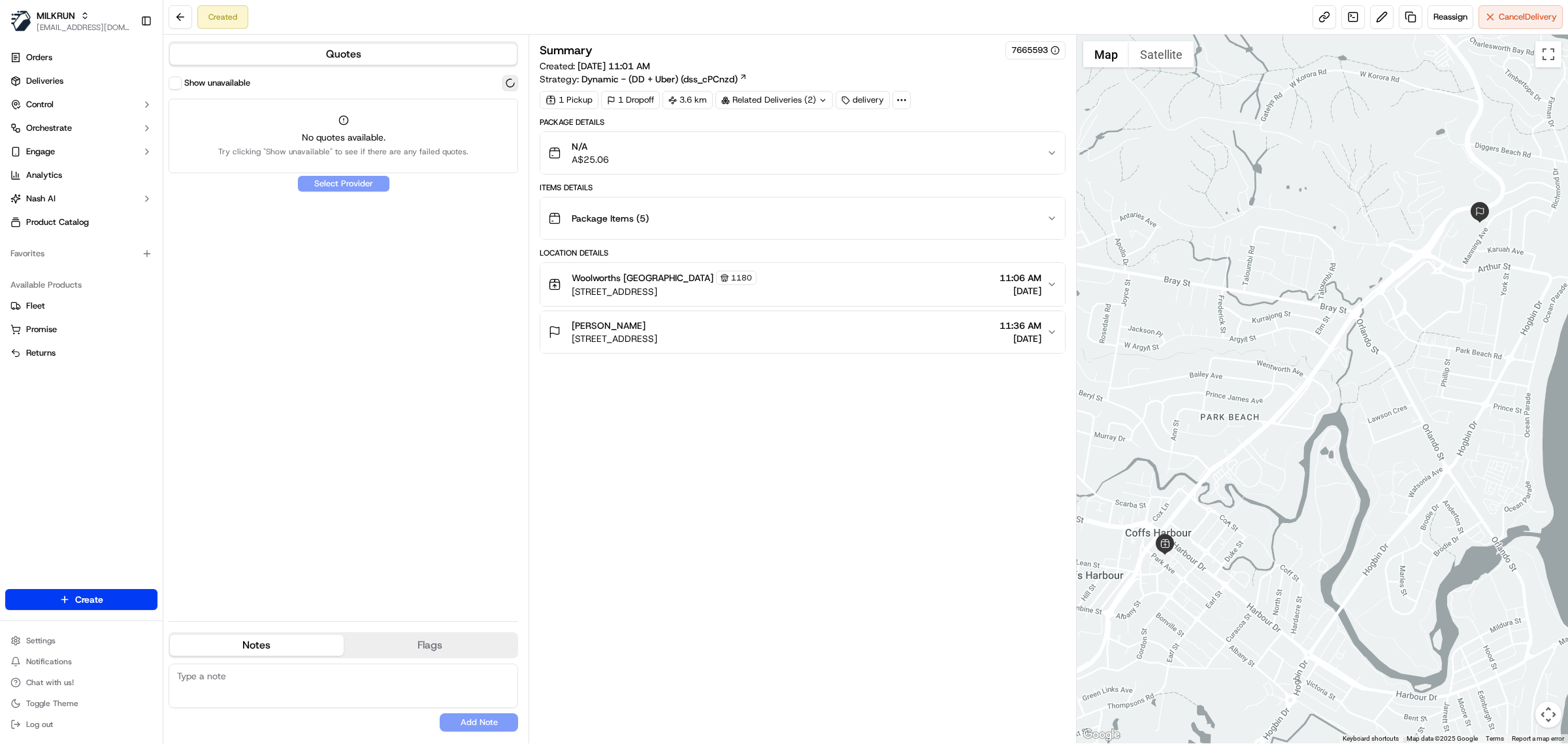
click at [509, 83] on button at bounding box center [510, 83] width 15 height 15
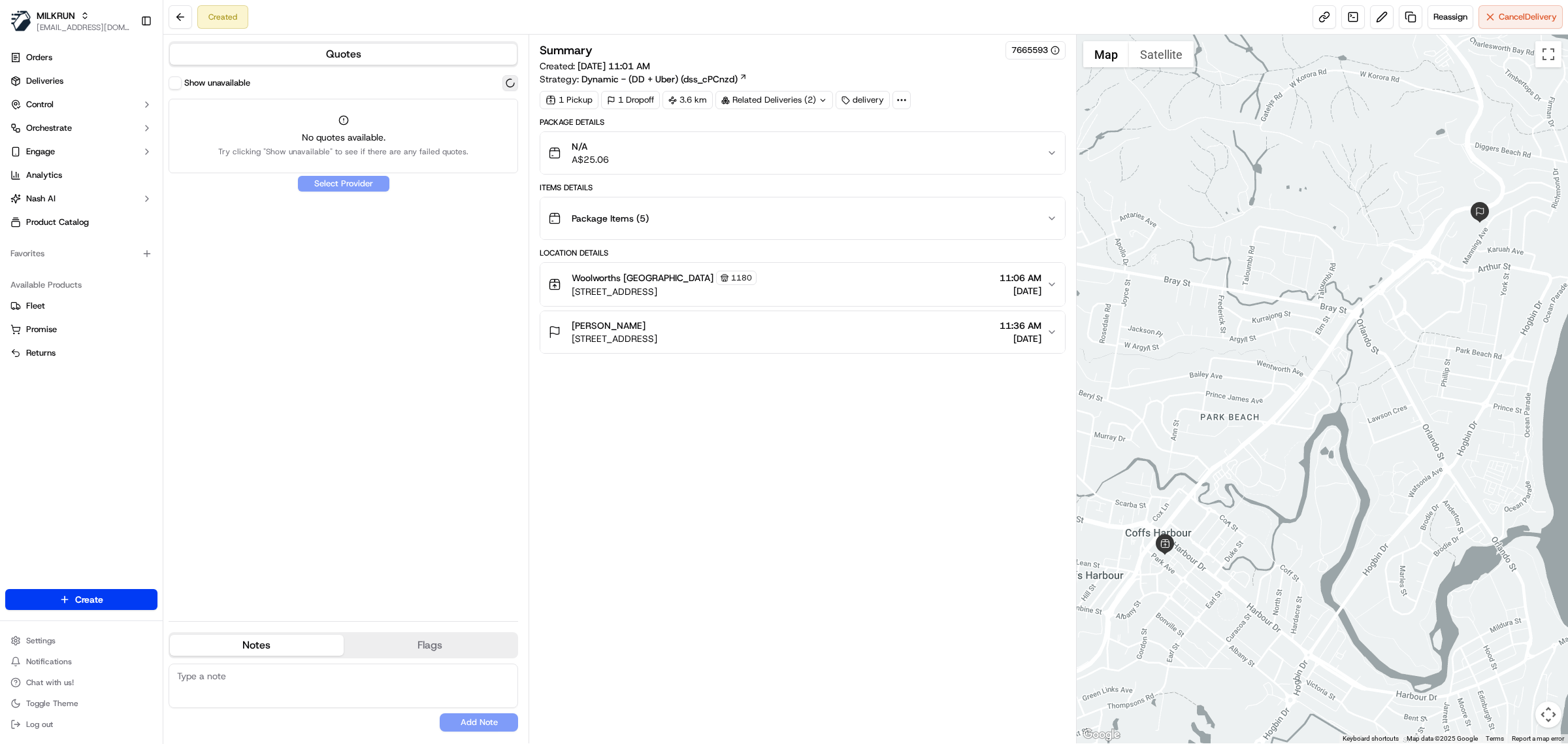
click at [509, 83] on button at bounding box center [510, 83] width 15 height 15
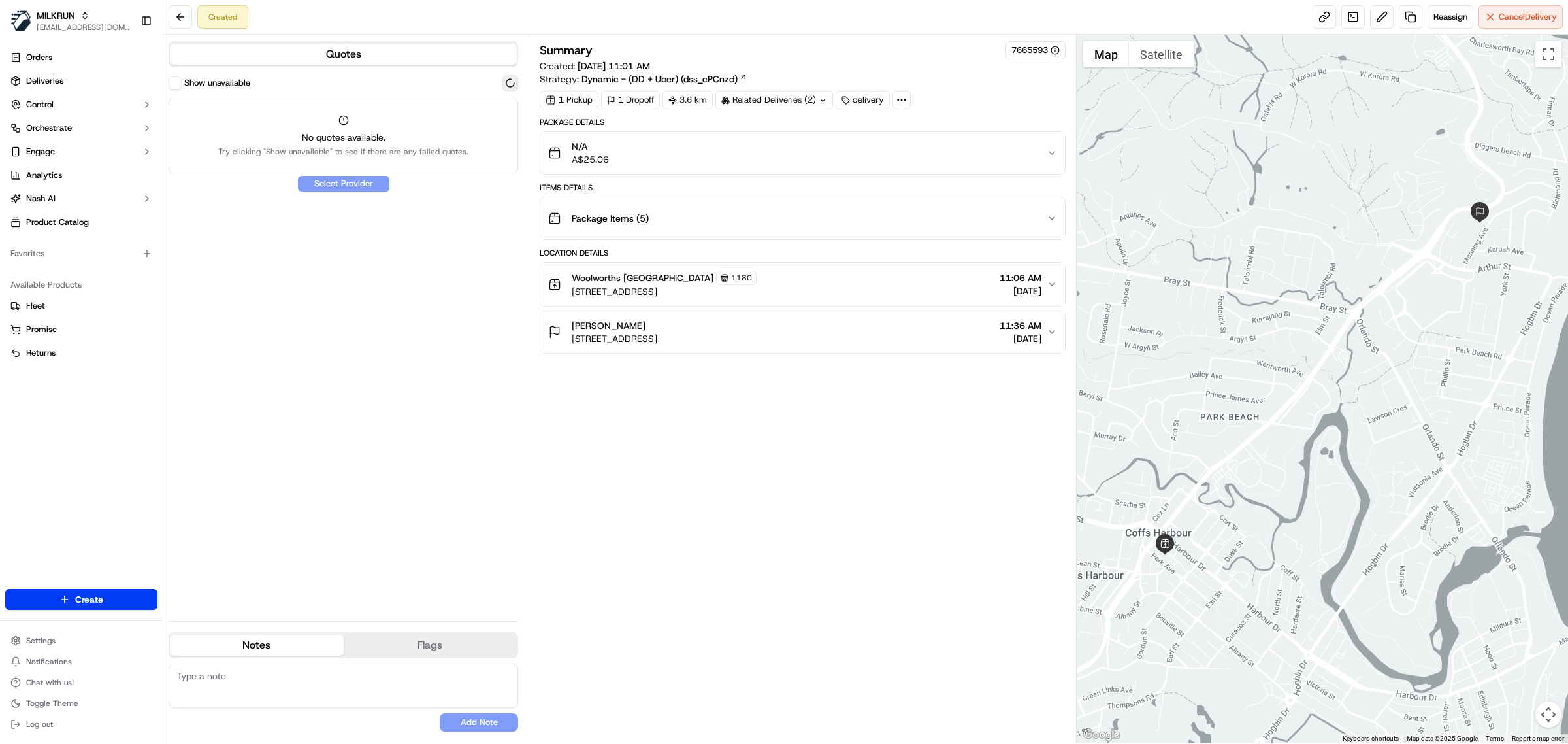
click at [509, 83] on button at bounding box center [510, 83] width 15 height 15
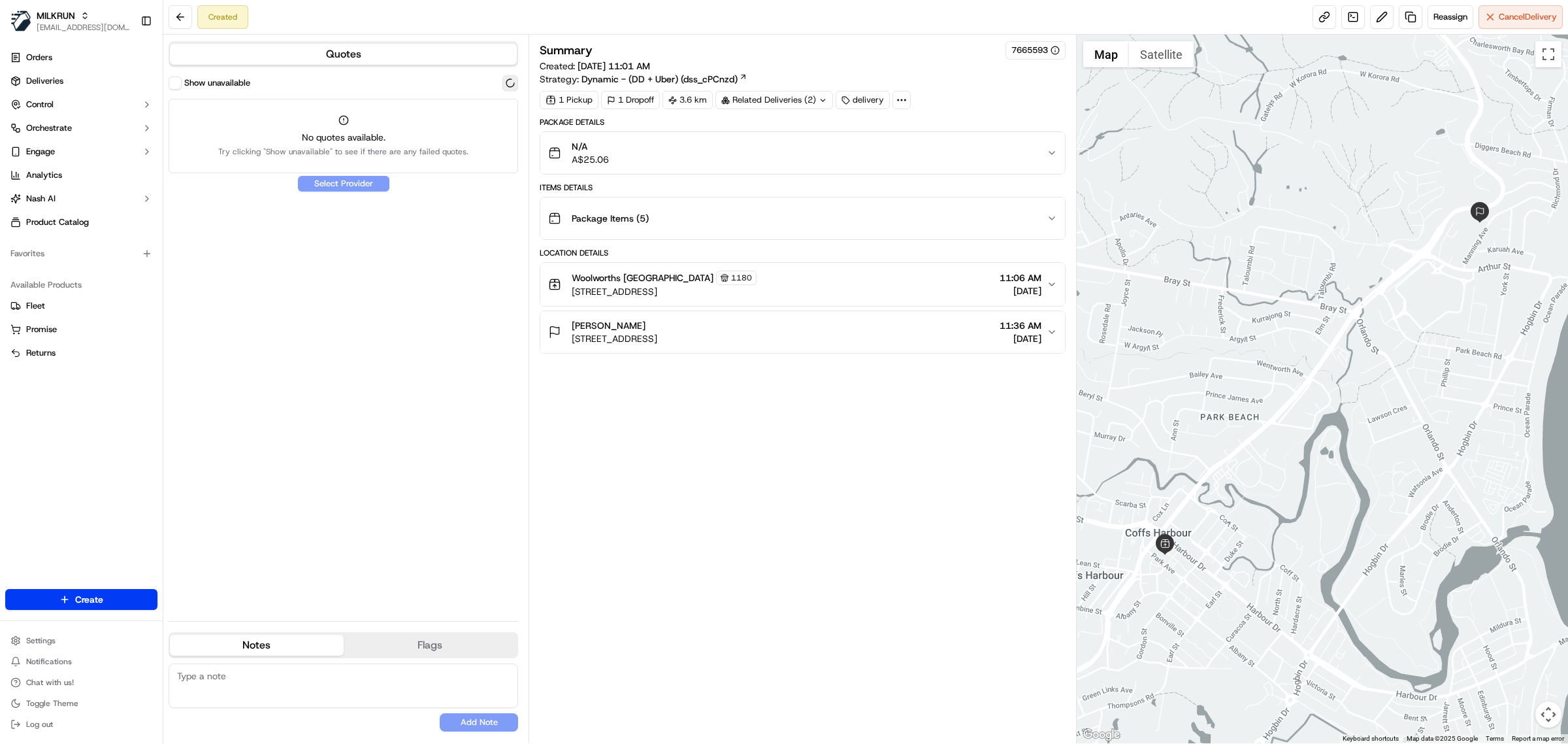
click at [509, 83] on button at bounding box center [510, 83] width 15 height 15
click at [177, 80] on button "Show unavailable" at bounding box center [175, 83] width 13 height 13
click at [514, 79] on button at bounding box center [510, 83] width 15 height 15
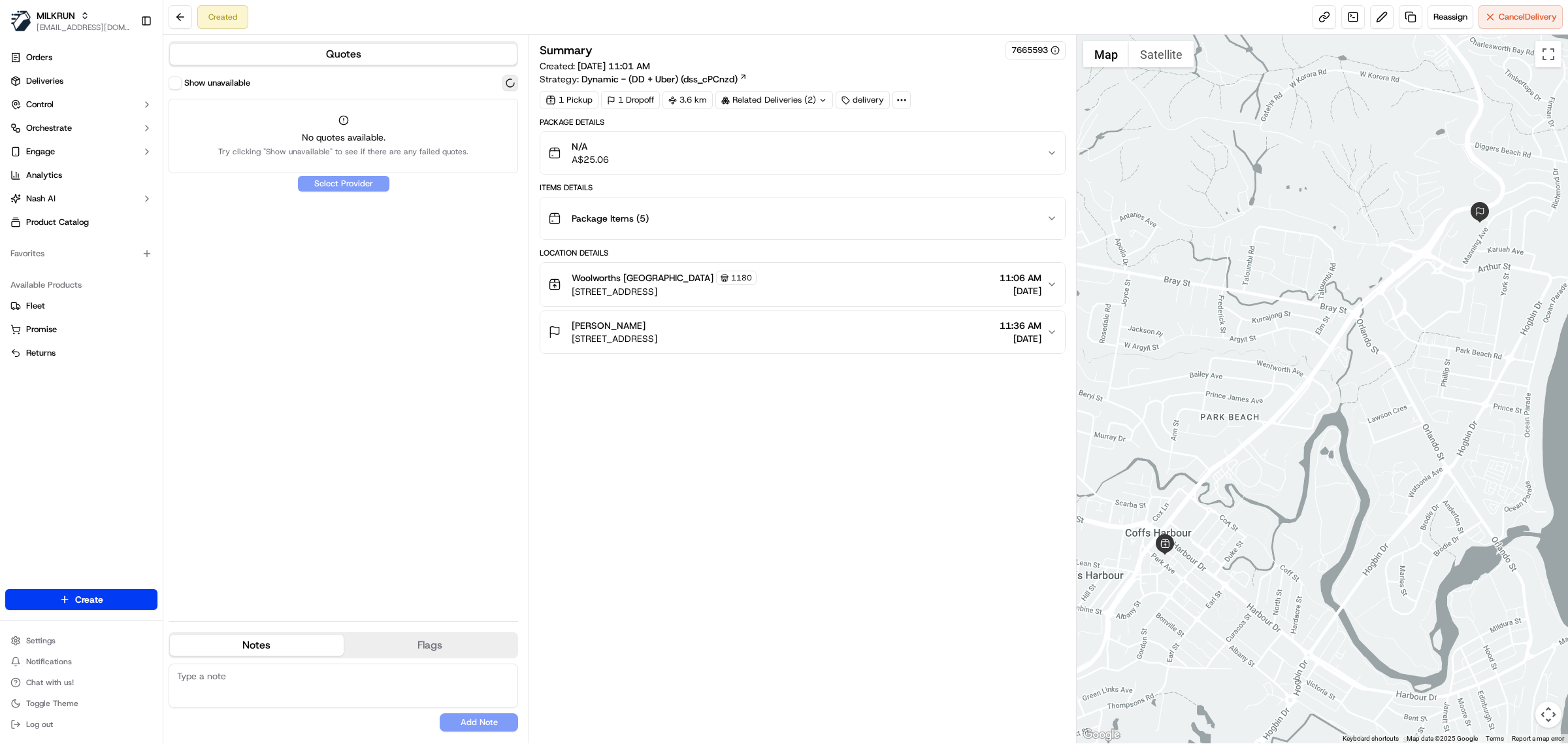
click at [514, 79] on button at bounding box center [510, 83] width 15 height 15
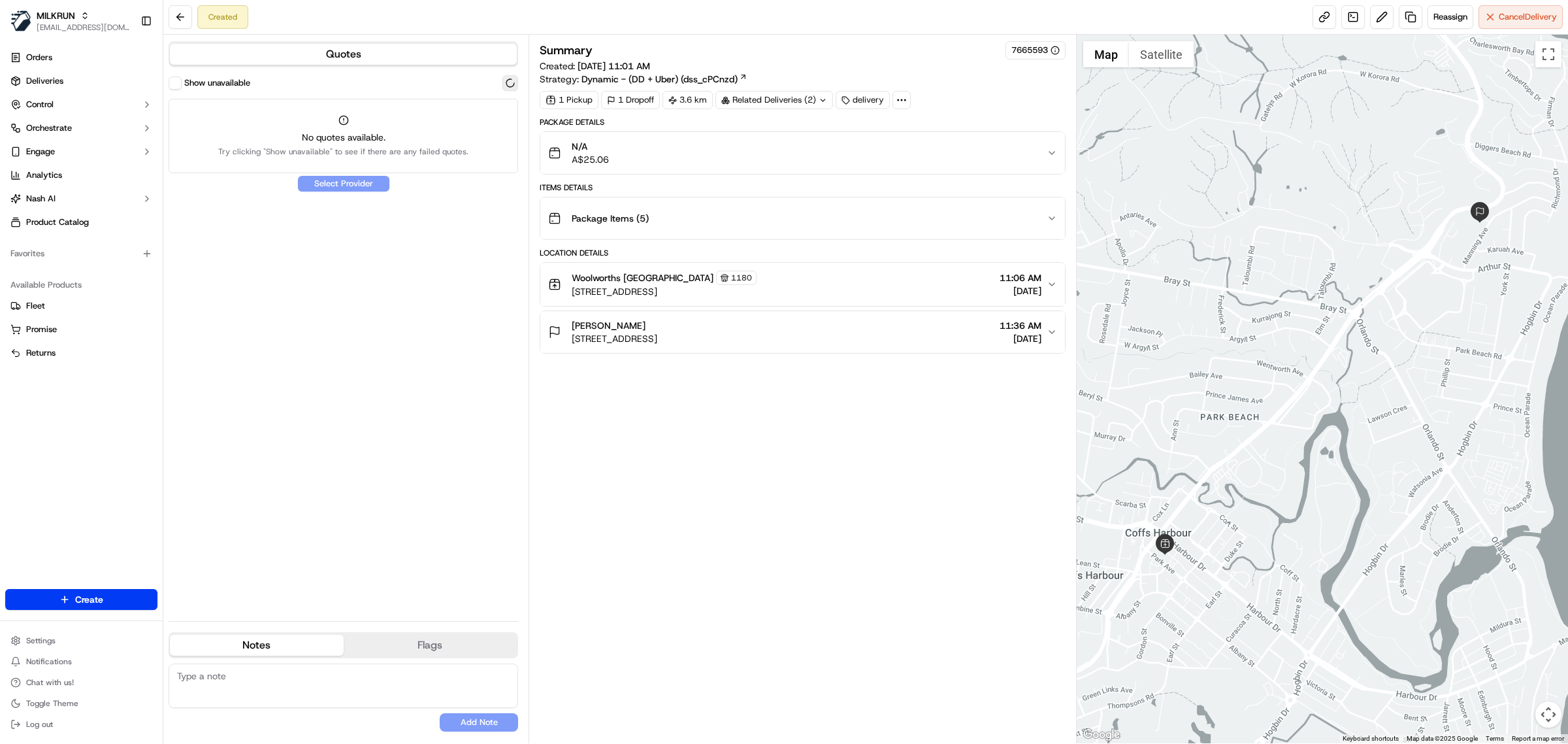
click at [514, 79] on button at bounding box center [510, 83] width 15 height 15
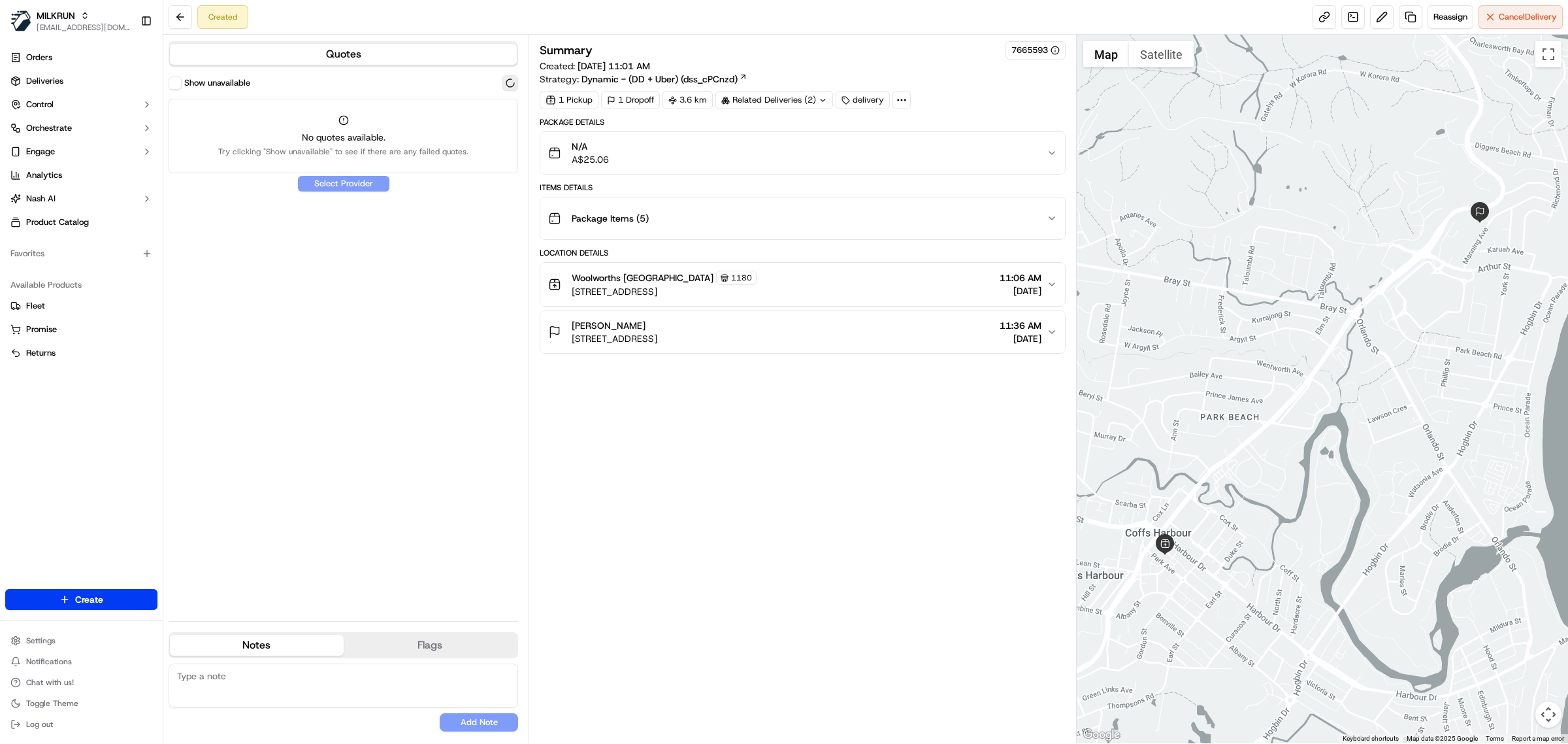
click at [514, 79] on button at bounding box center [510, 83] width 15 height 15
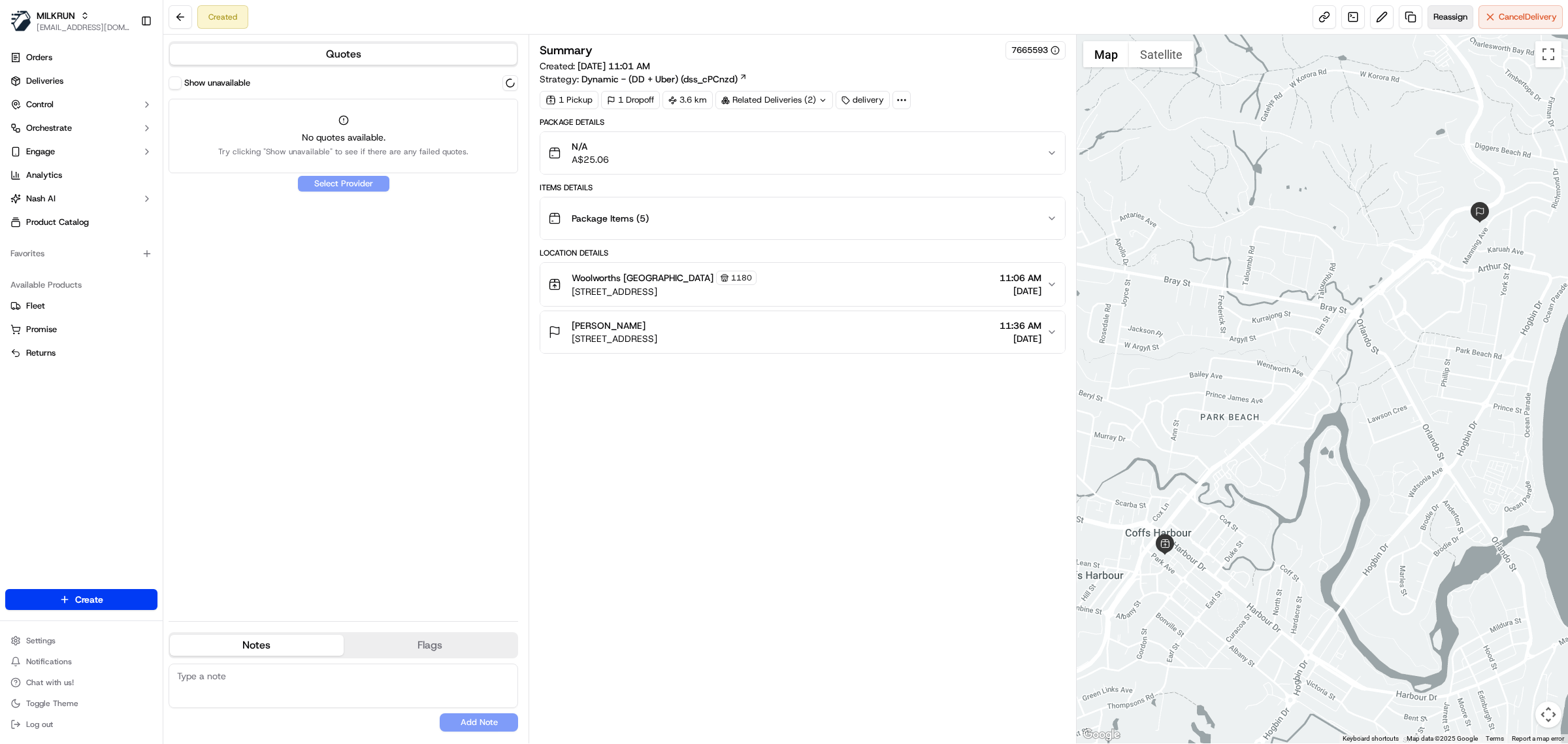
click at [1448, 23] on button "Reassign" at bounding box center [1450, 16] width 46 height 23
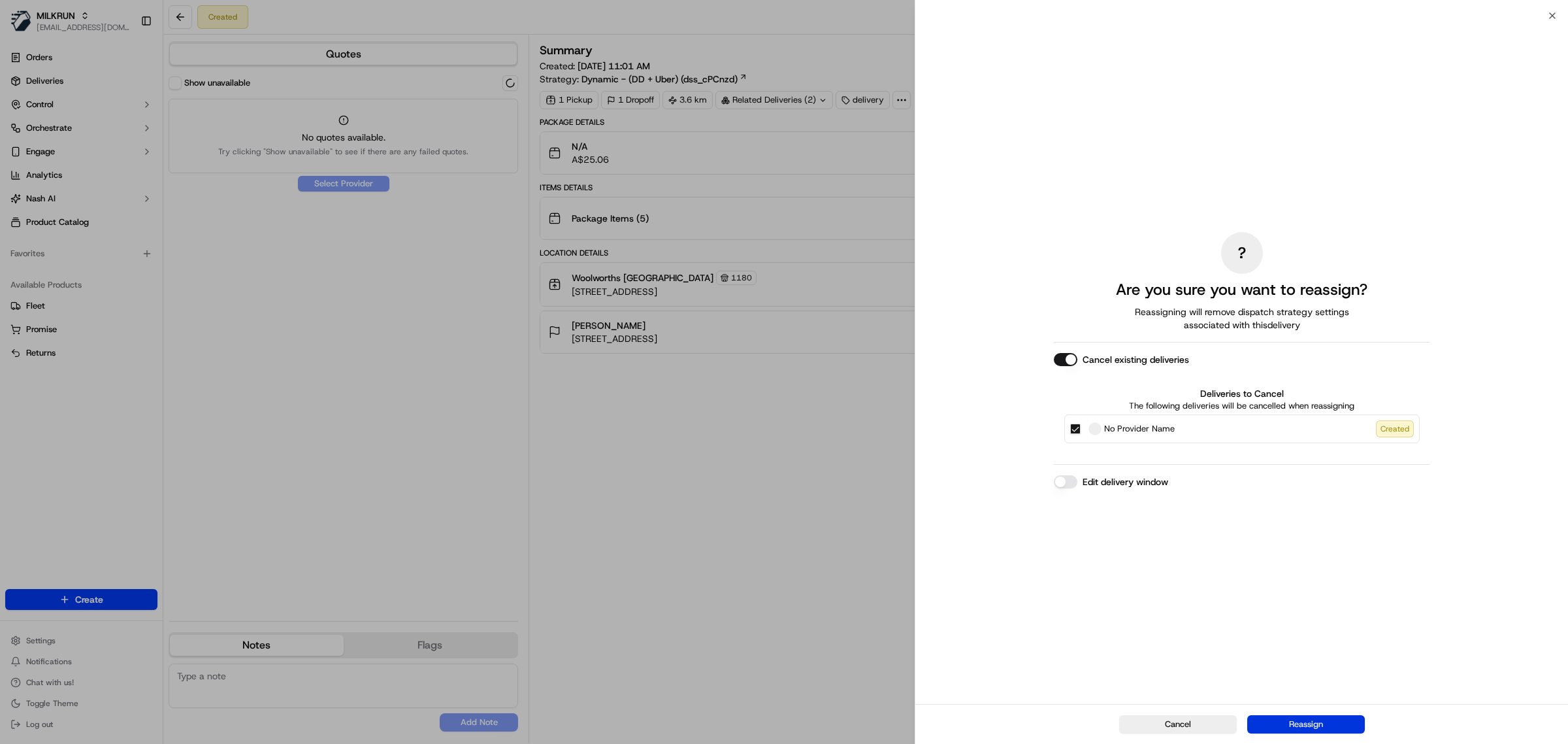
click at [1301, 722] on button "Reassign" at bounding box center [1306, 724] width 117 height 18
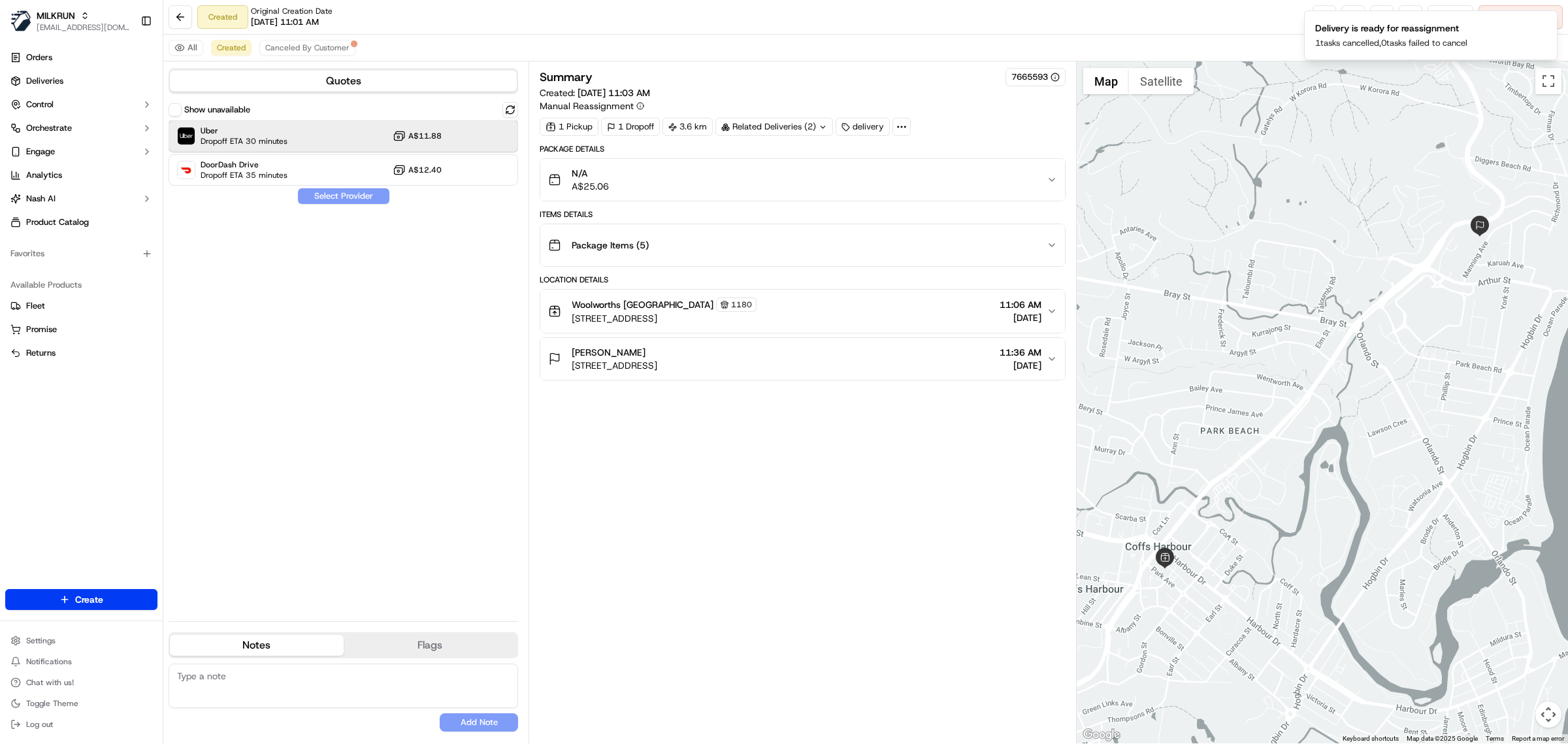
click at [343, 133] on div "Uber Dropoff ETA 30 minutes A$11.88" at bounding box center [343, 136] width 350 height 32
click at [362, 206] on div "Show unavailable Uber Dropoff ETA 30 minutes A$11.88 DoorDash Drive Dropoff ETA…" at bounding box center [343, 356] width 350 height 508
click at [362, 203] on button "Assign Provider" at bounding box center [344, 196] width 93 height 15
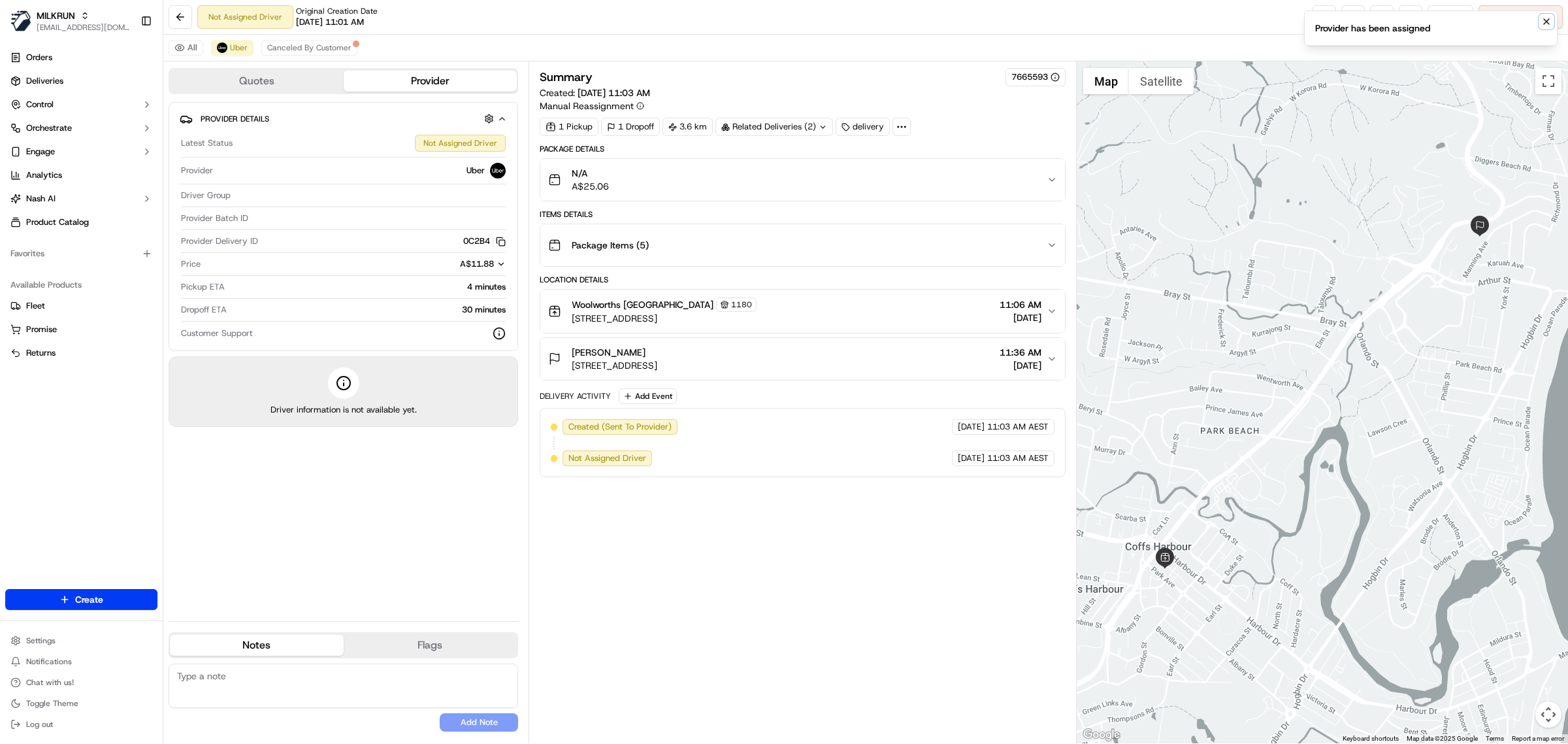
click at [1540, 23] on button "Notifications (F8)" at bounding box center [1546, 22] width 15 height 15
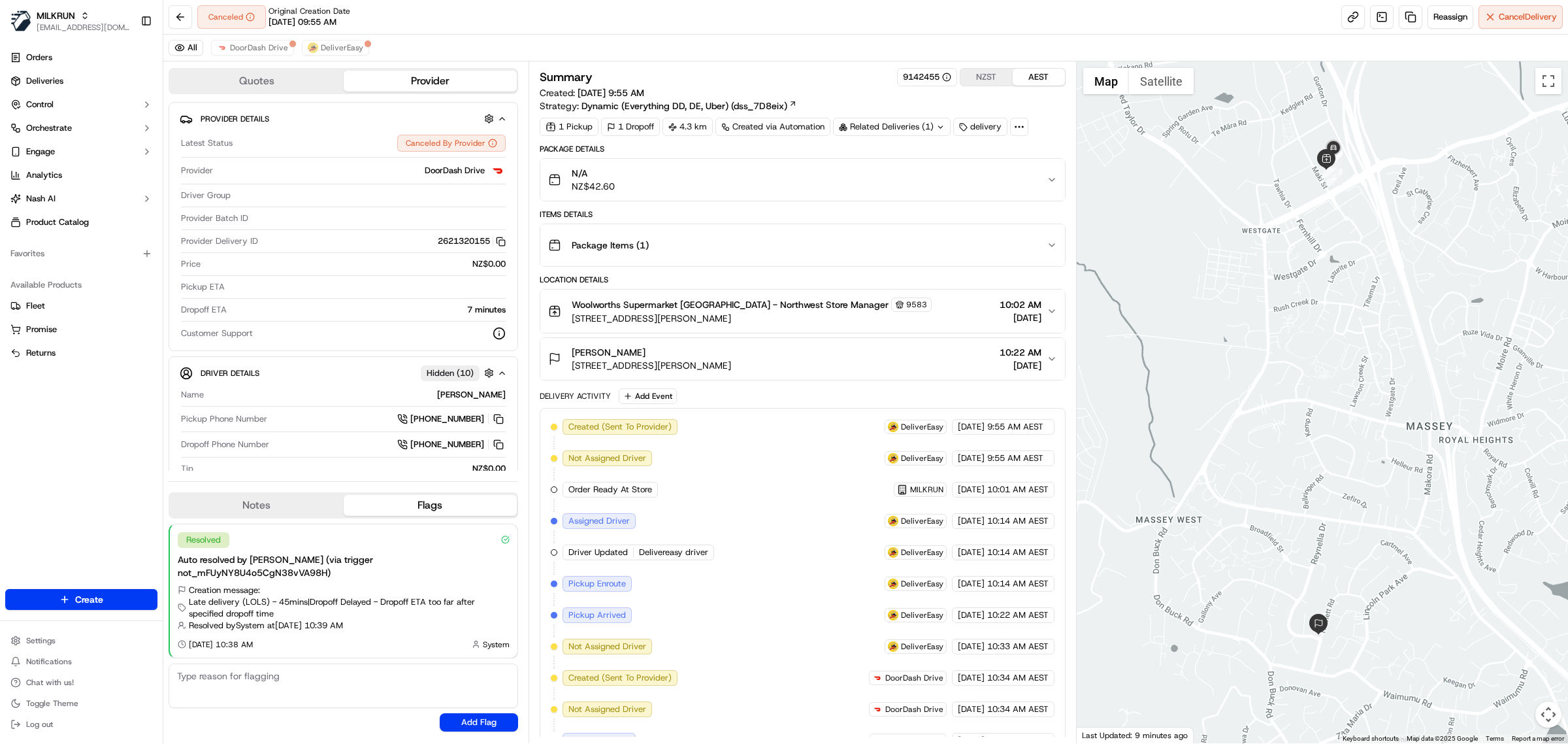
click at [356, 61] on div "Quotes Provider Provider Details Latest Status Canceled By Provider Provider Do…" at bounding box center [345, 402] width 365 height 682
click at [352, 53] on button "DeliverEasy" at bounding box center [336, 48] width 68 height 15
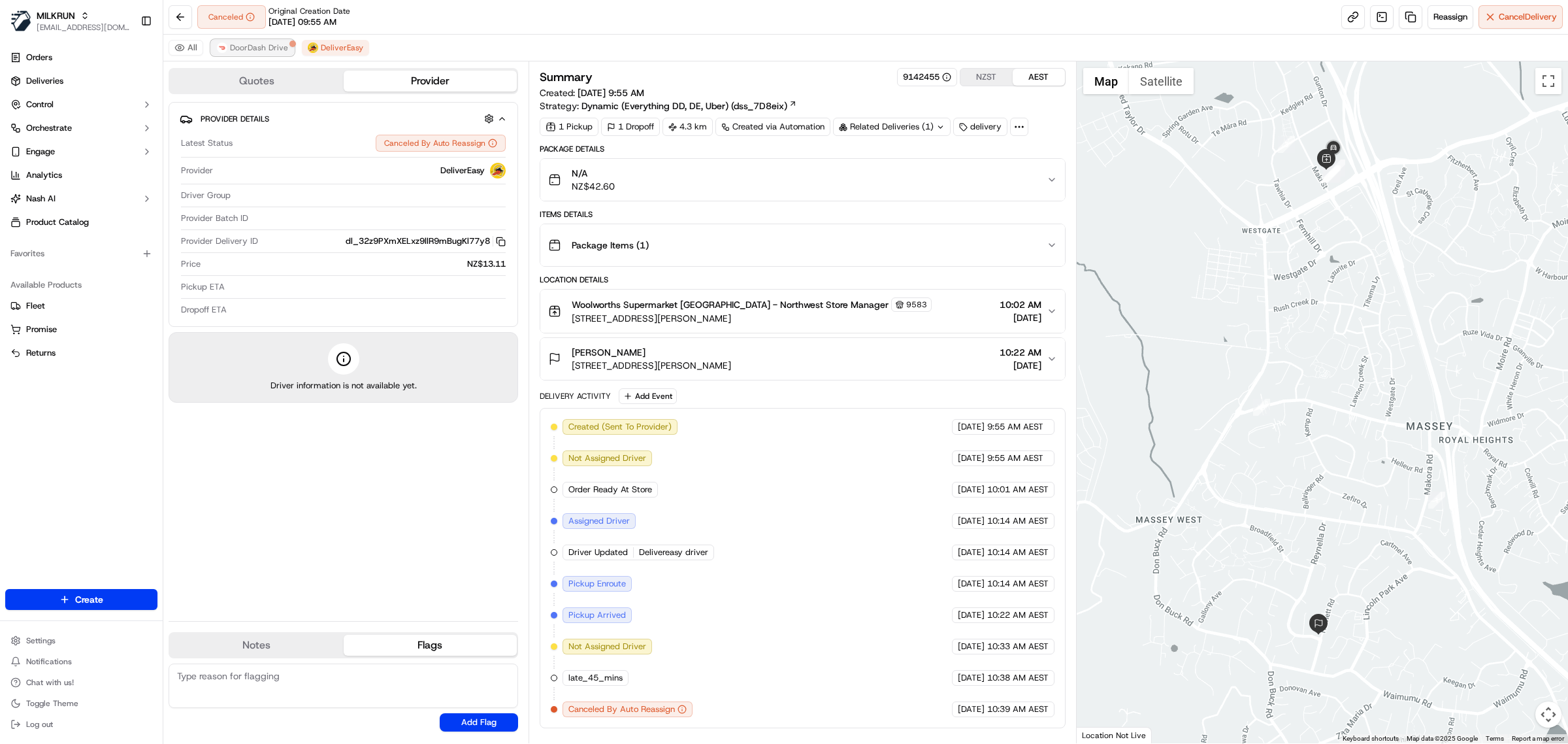
click at [258, 49] on span "DoorDash Drive" at bounding box center [259, 47] width 58 height 11
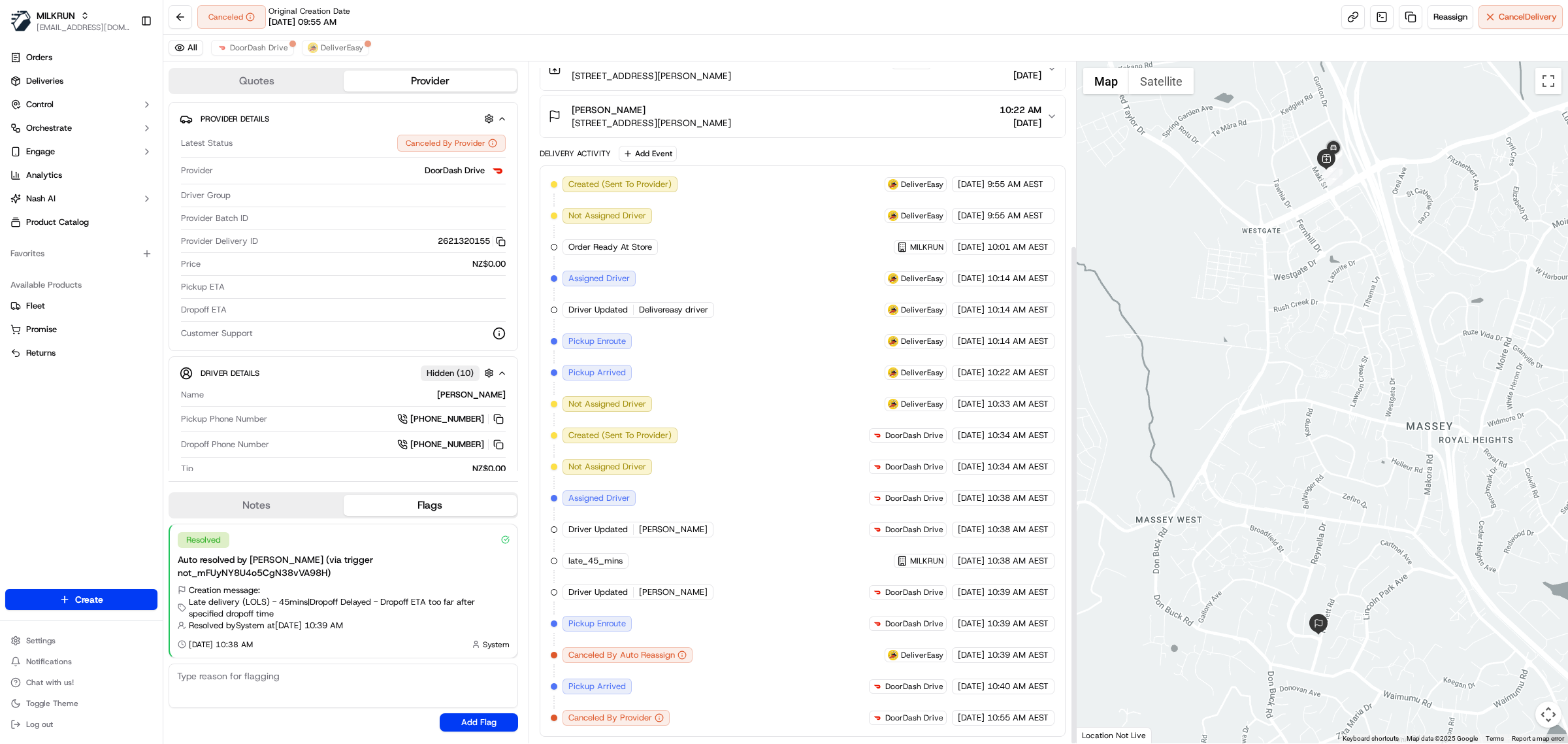
scroll to position [250, 0]
click at [362, 53] on button "DeliverEasy" at bounding box center [336, 48] width 68 height 15
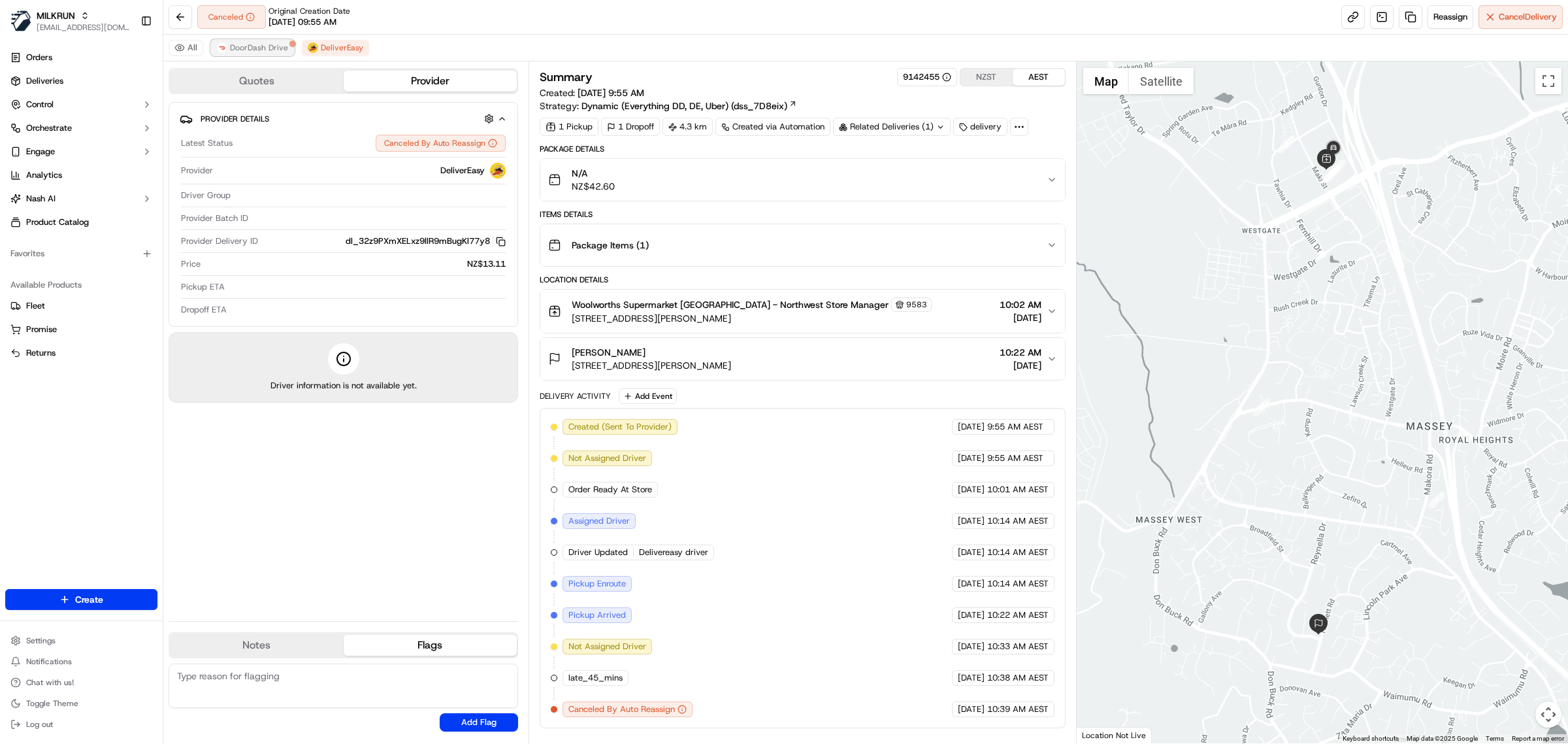
click at [262, 44] on span "DoorDash Drive" at bounding box center [259, 47] width 58 height 11
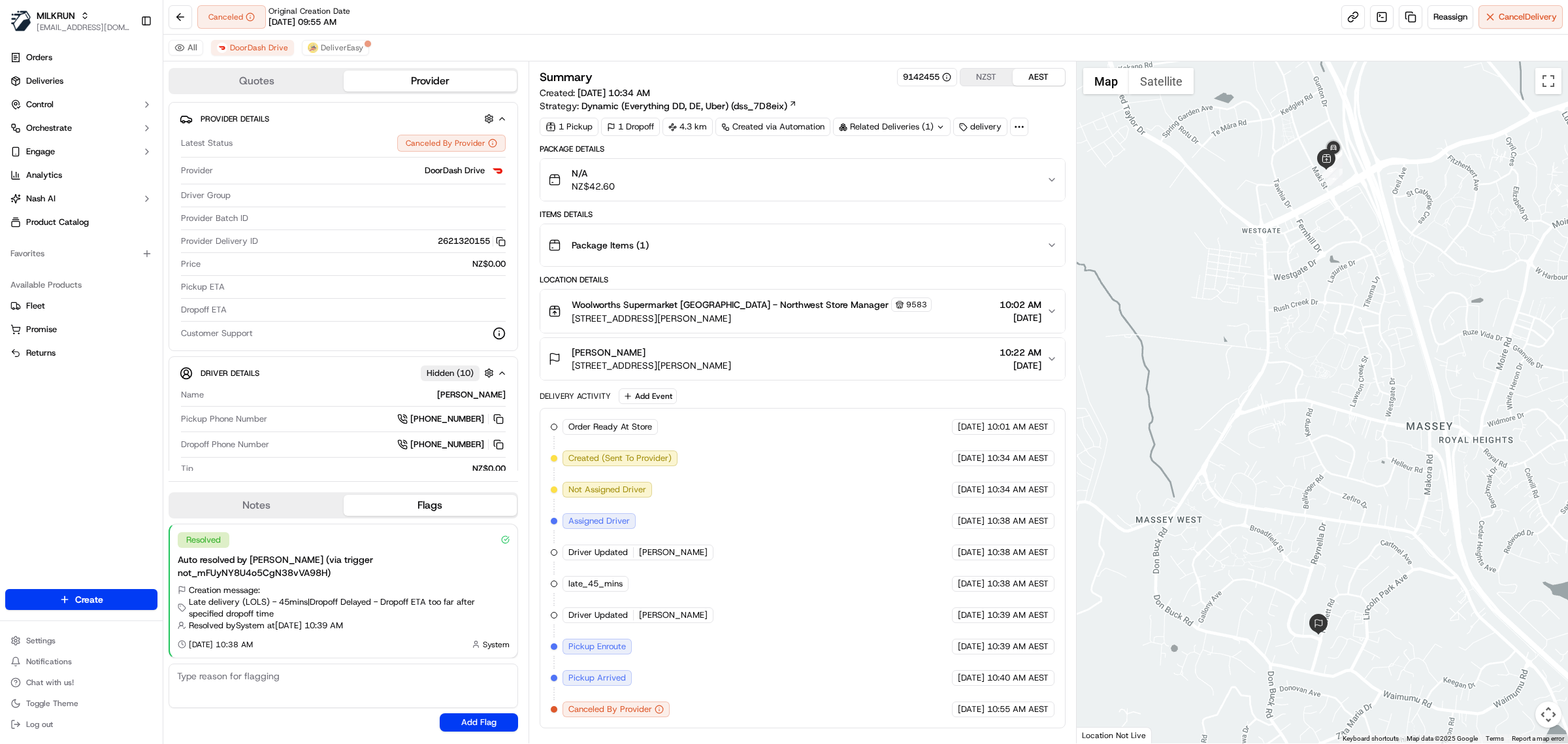
click at [731, 362] on span "19 Hewlett Road, Massey, Auckland 0614, NZ" at bounding box center [651, 365] width 160 height 13
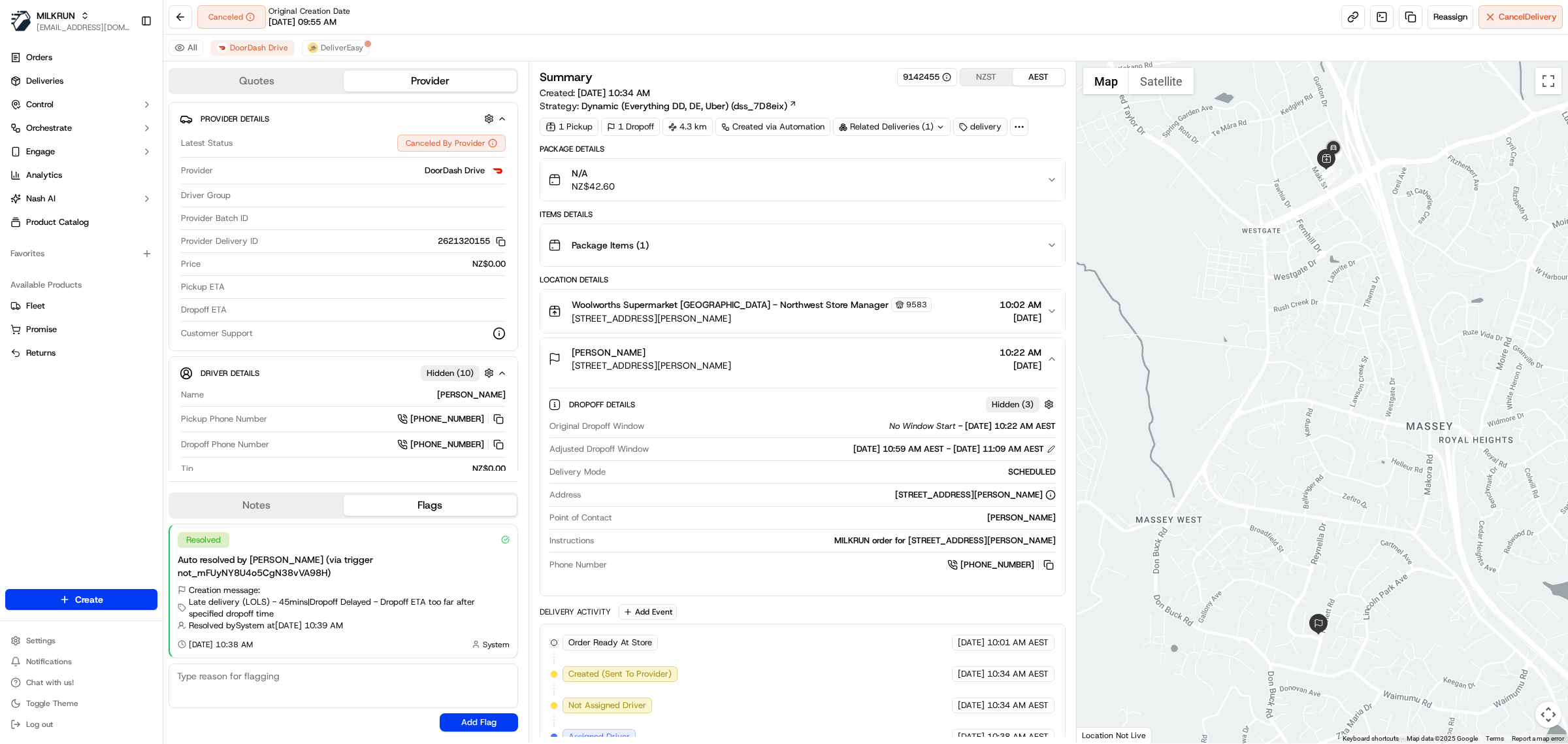
click at [1028, 513] on div "Original Dropoff Window No Window Start - 21/09/2025 10:22 AM AEST Adjusted Dro…" at bounding box center [802, 496] width 509 height 162
copy div "Jayshea Tatai"
click at [338, 39] on div "All DoorDash Drive DeliverEasy" at bounding box center [865, 48] width 1405 height 27
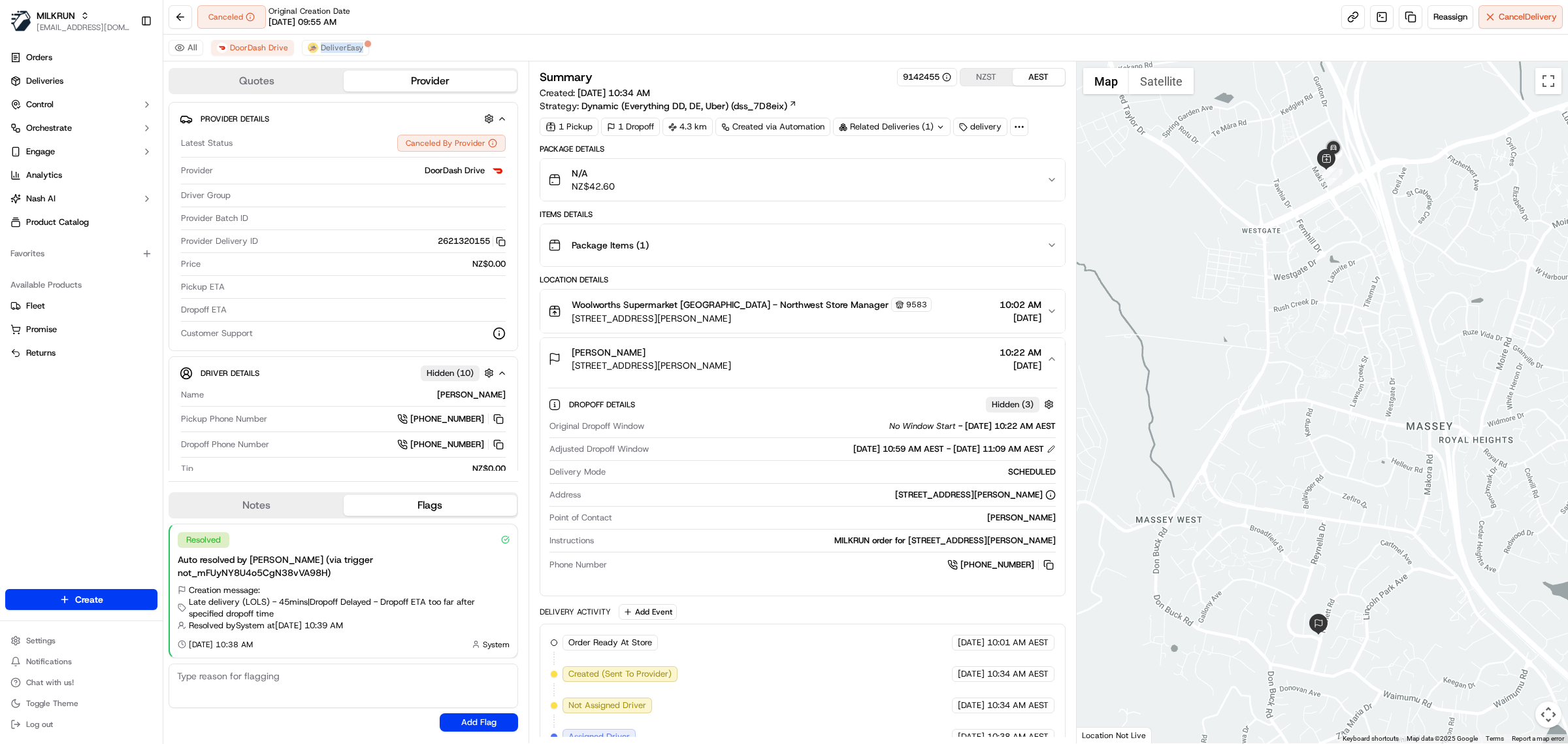
click at [338, 39] on div "All DoorDash Drive DeliverEasy" at bounding box center [865, 48] width 1405 height 27
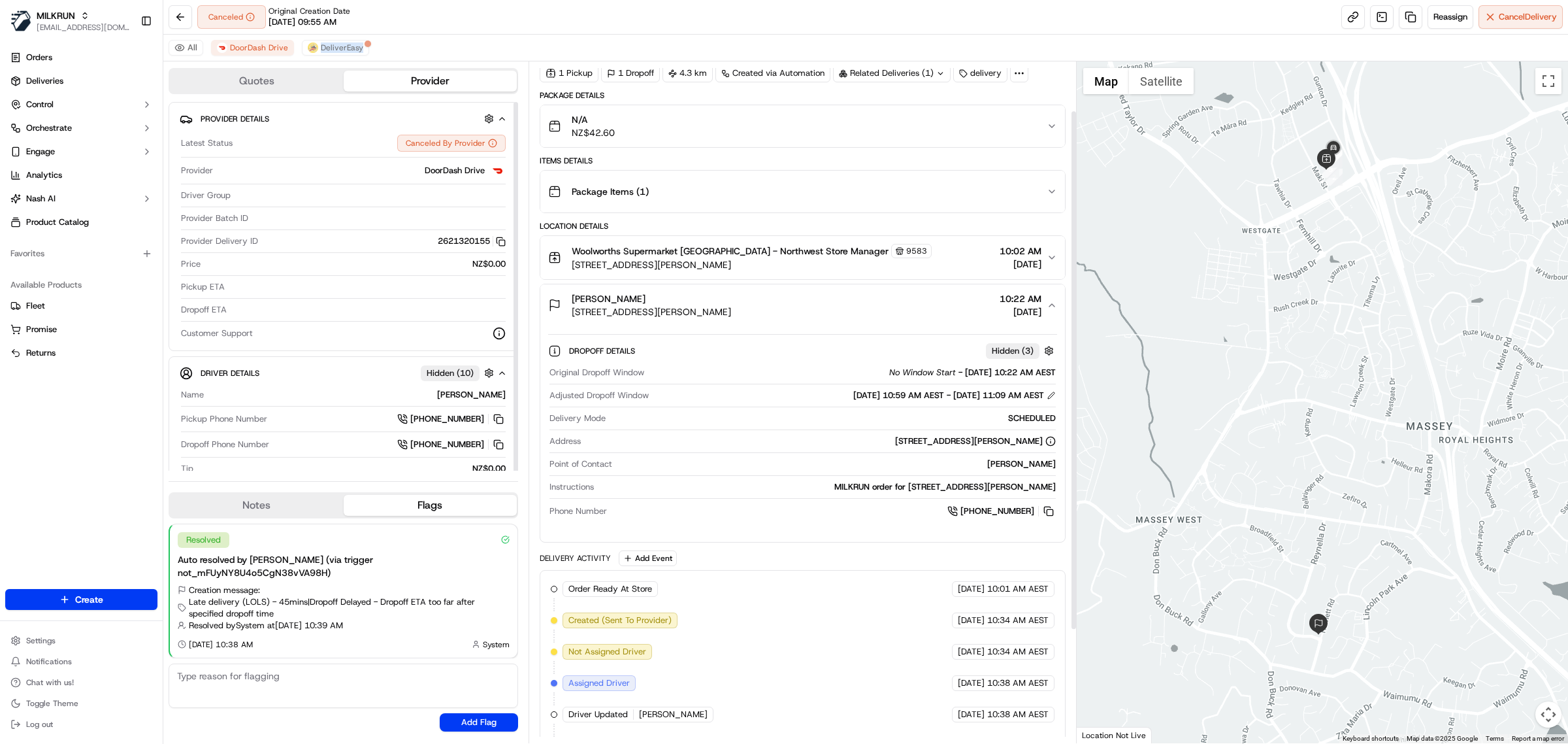
scroll to position [213, 0]
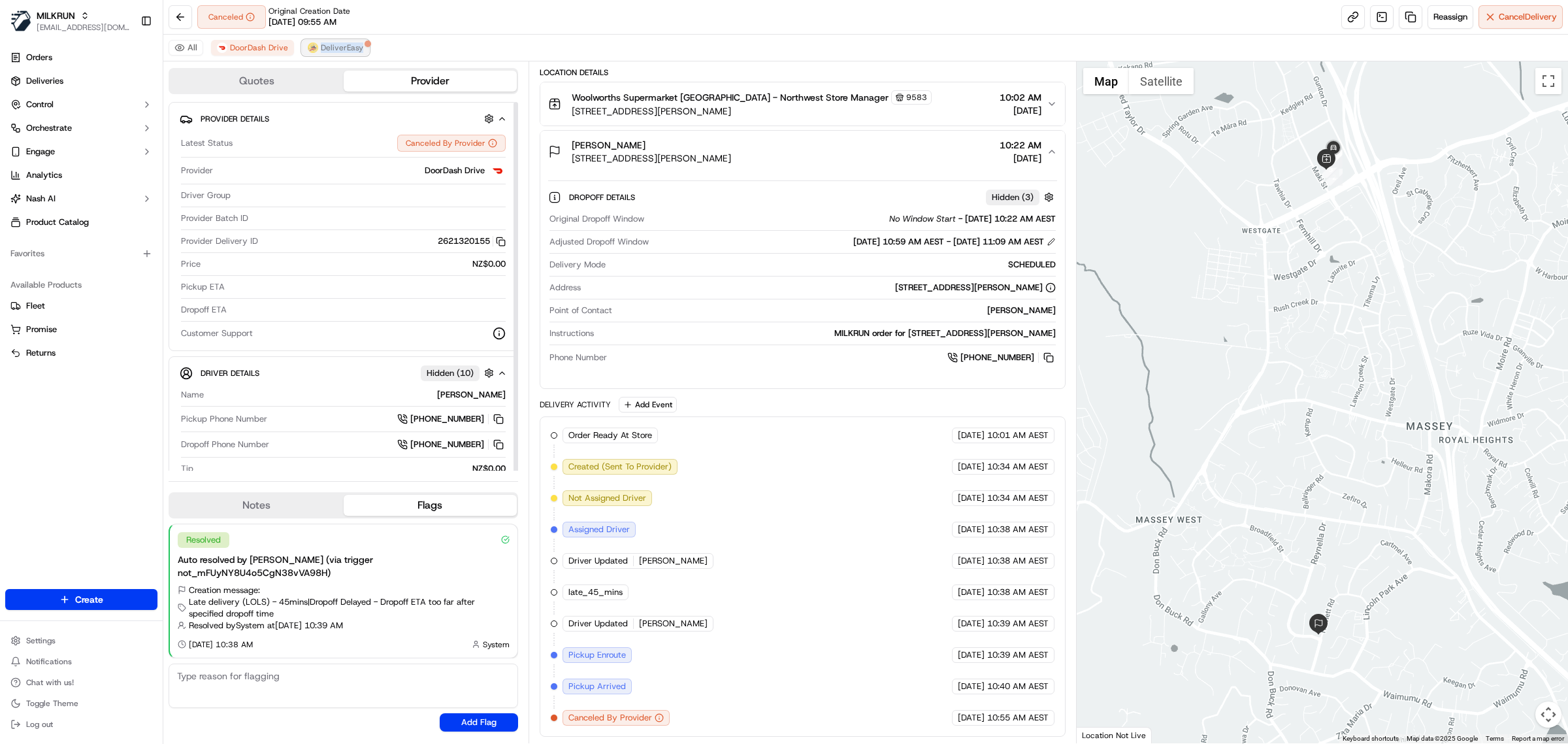
click at [347, 42] on span "DeliverEasy" at bounding box center [342, 47] width 42 height 11
